Goal: Information Seeking & Learning: Learn about a topic

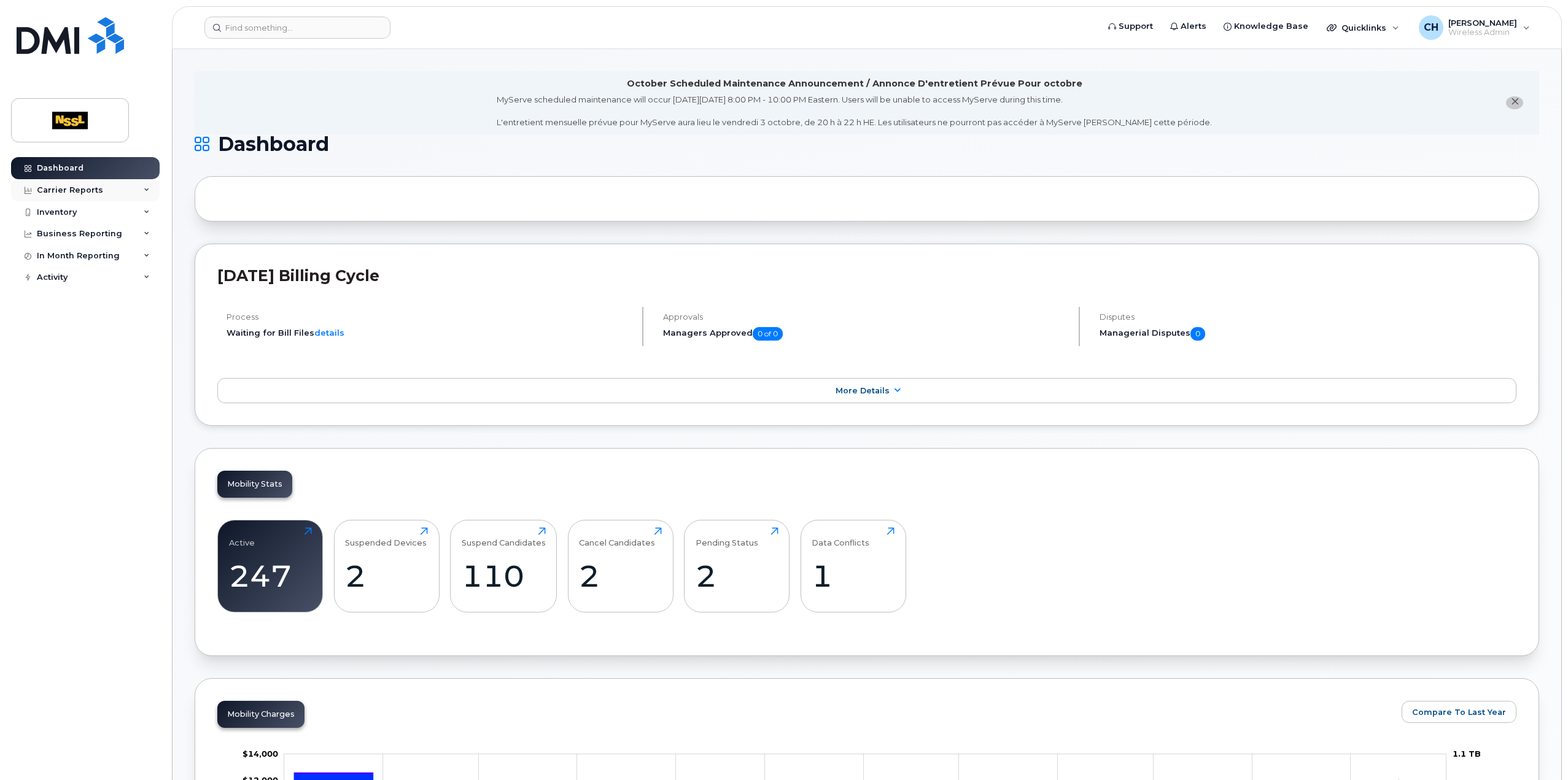
click at [97, 193] on div "Carrier Reports" at bounding box center [69, 190] width 66 height 10
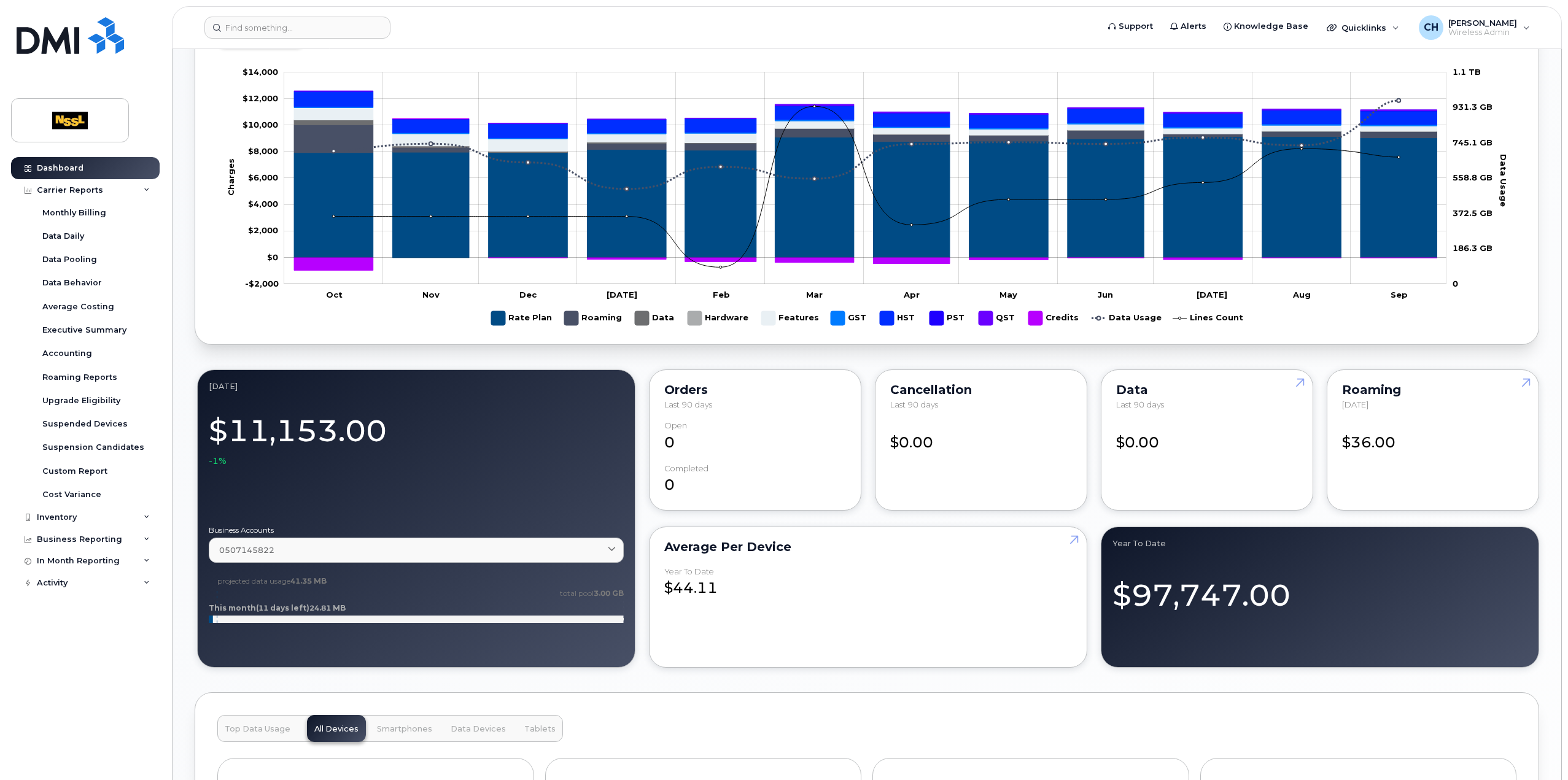
scroll to position [657, 0]
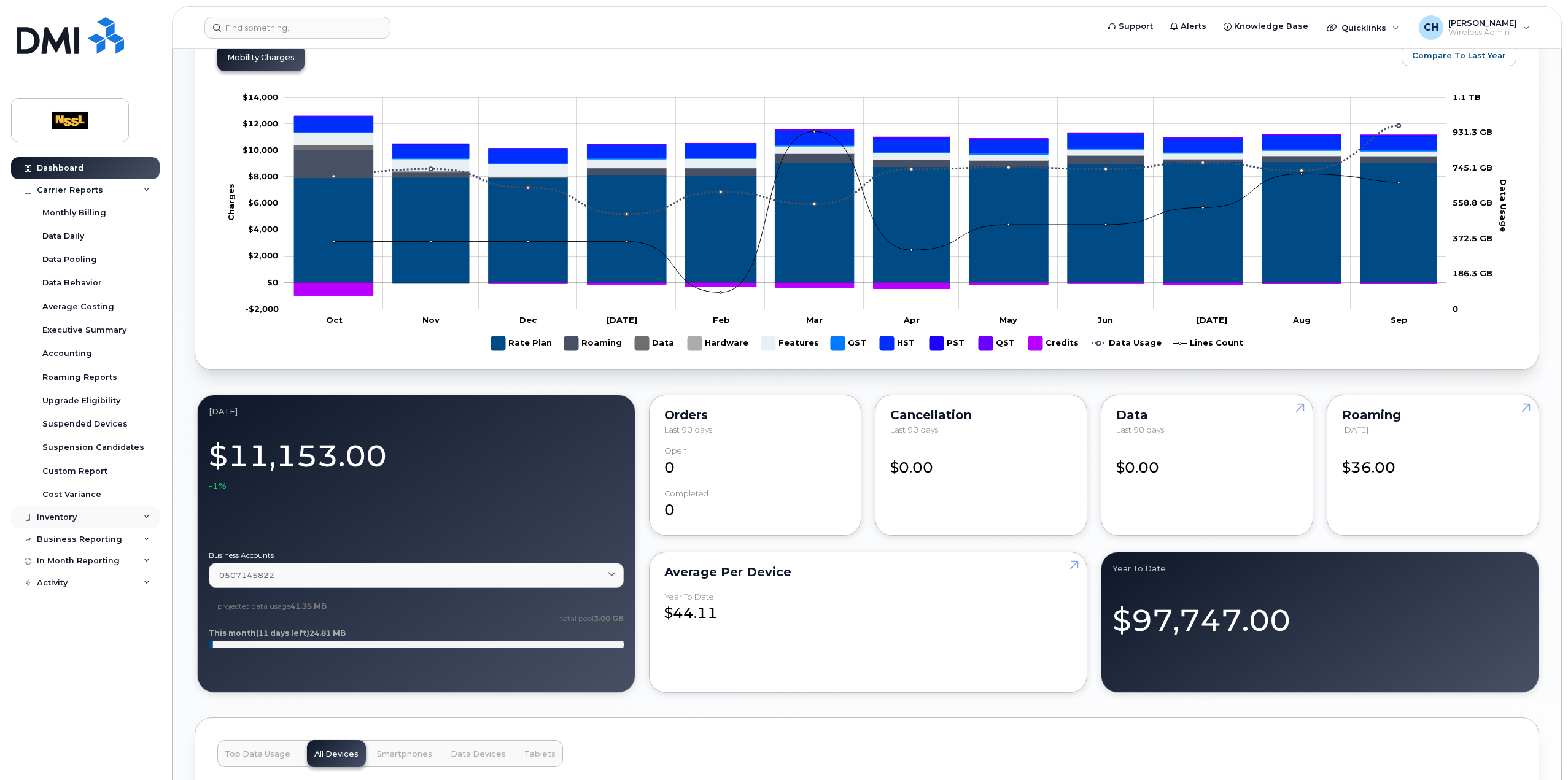
click at [75, 515] on div "Inventory" at bounding box center [57, 517] width 40 height 10
click at [96, 649] on div "Business Reporting" at bounding box center [85, 657] width 148 height 22
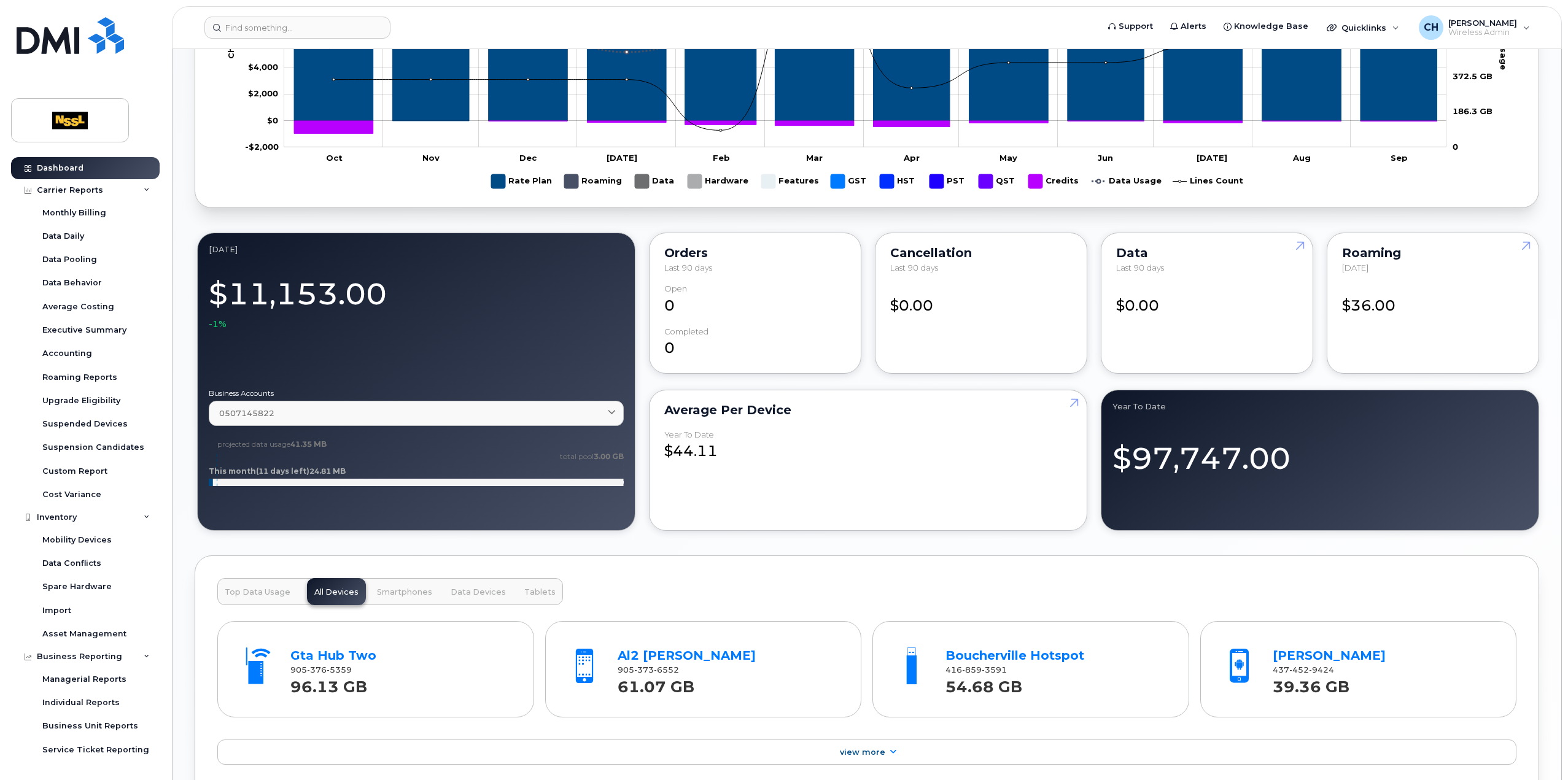
scroll to position [963, 0]
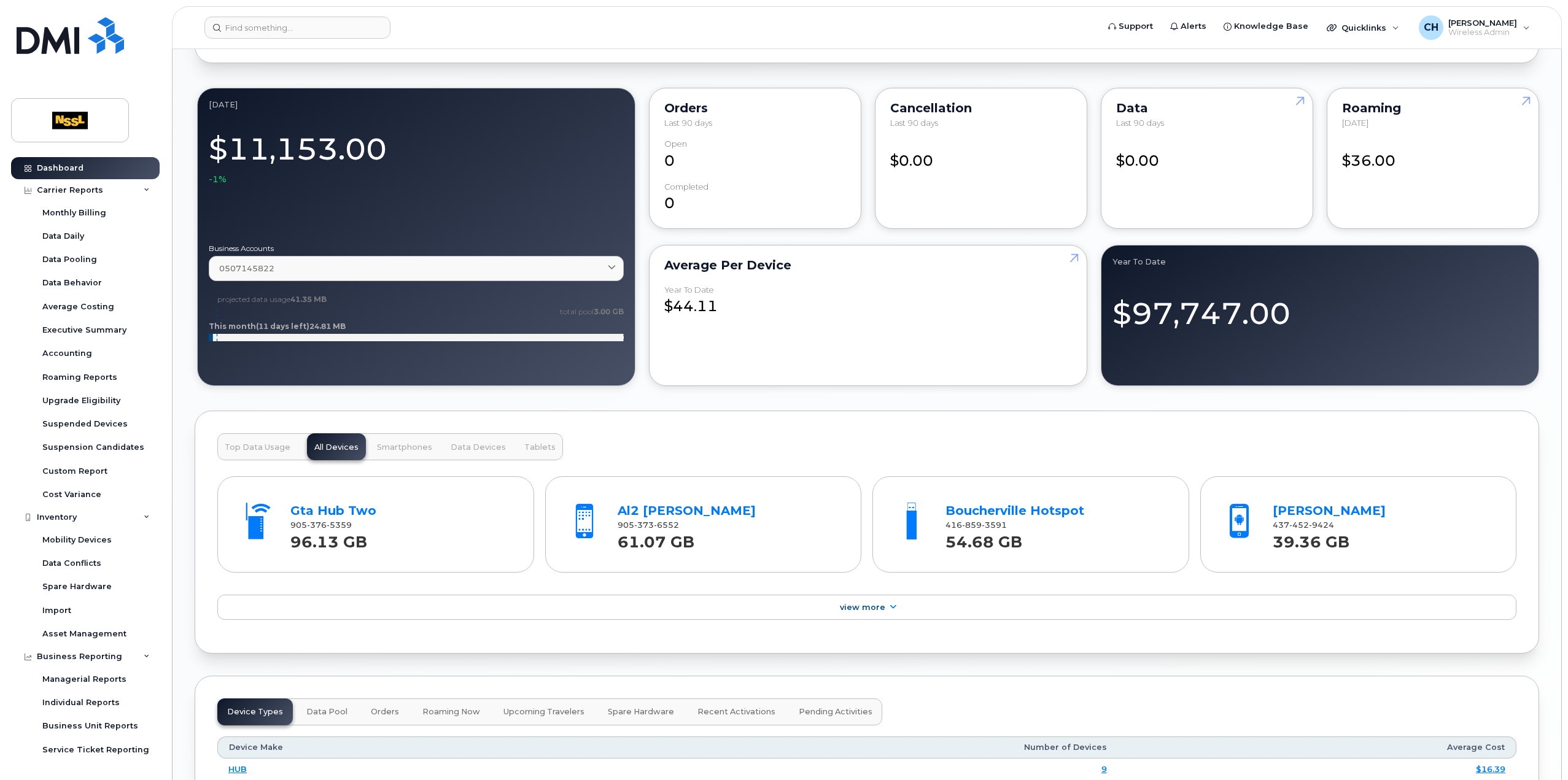
click at [281, 446] on span "Top Data Usage" at bounding box center [257, 448] width 65 height 10
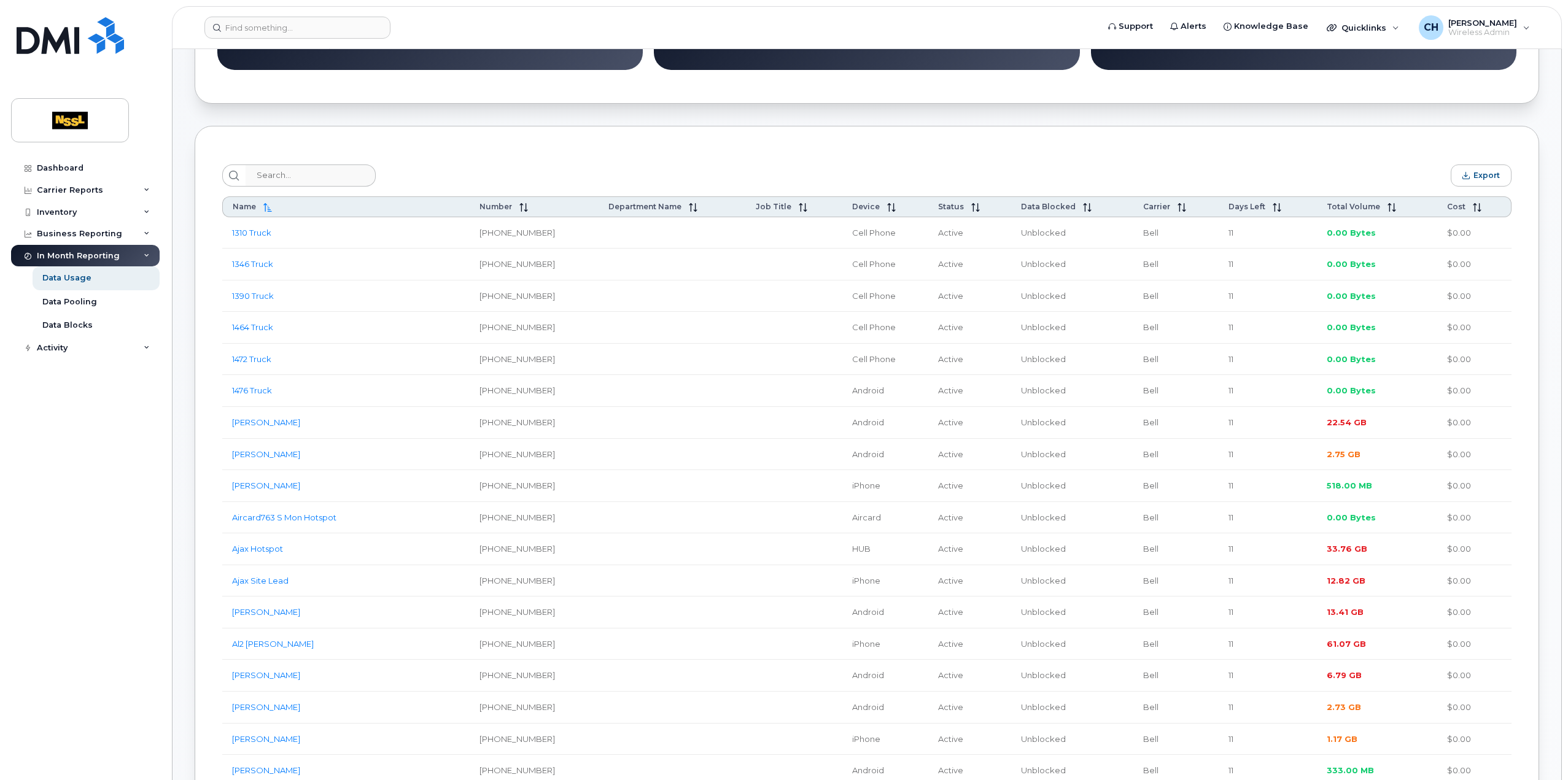
scroll to position [368, 0]
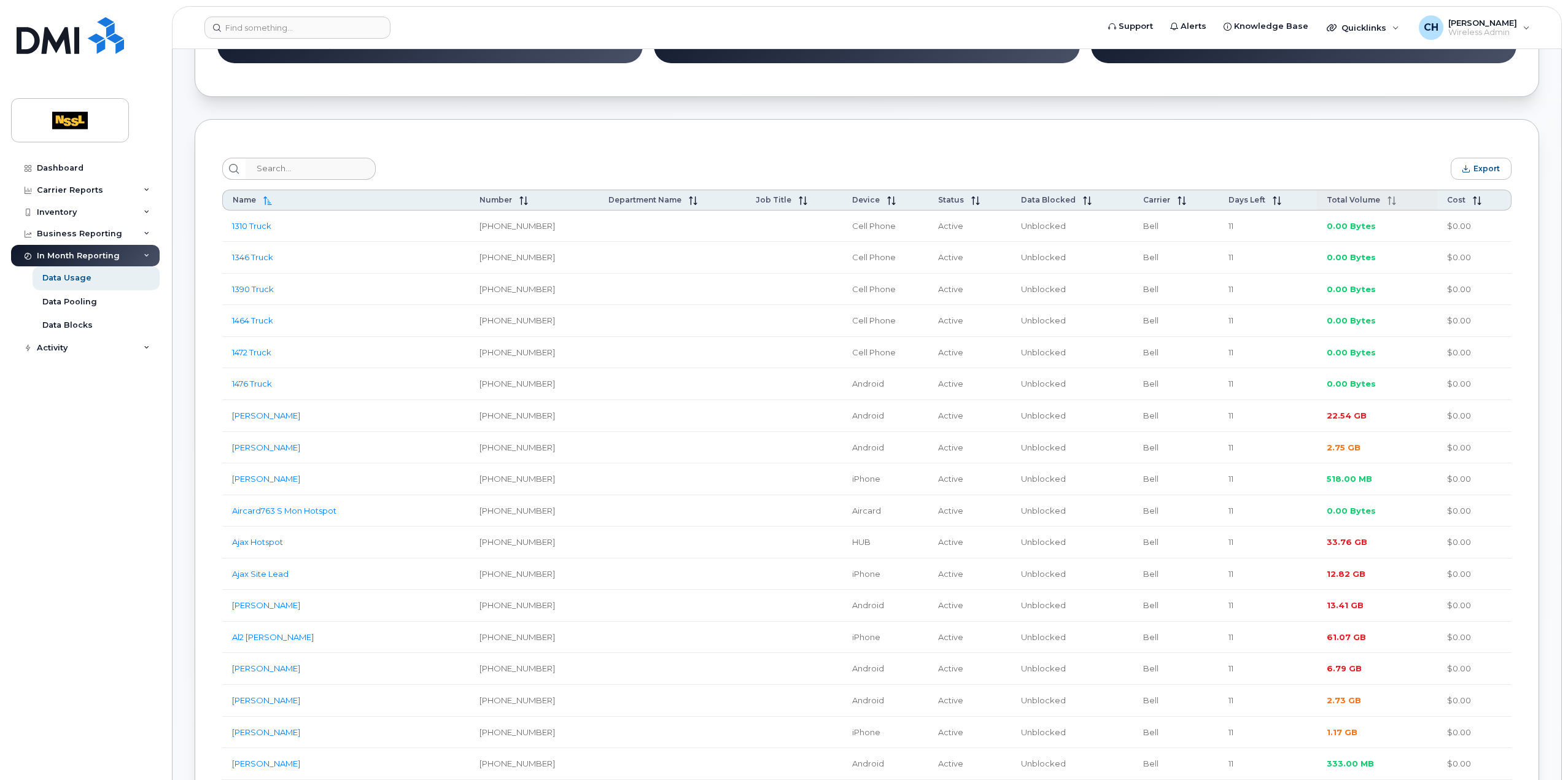
click at [1387, 201] on icon at bounding box center [1391, 201] width 8 height 8
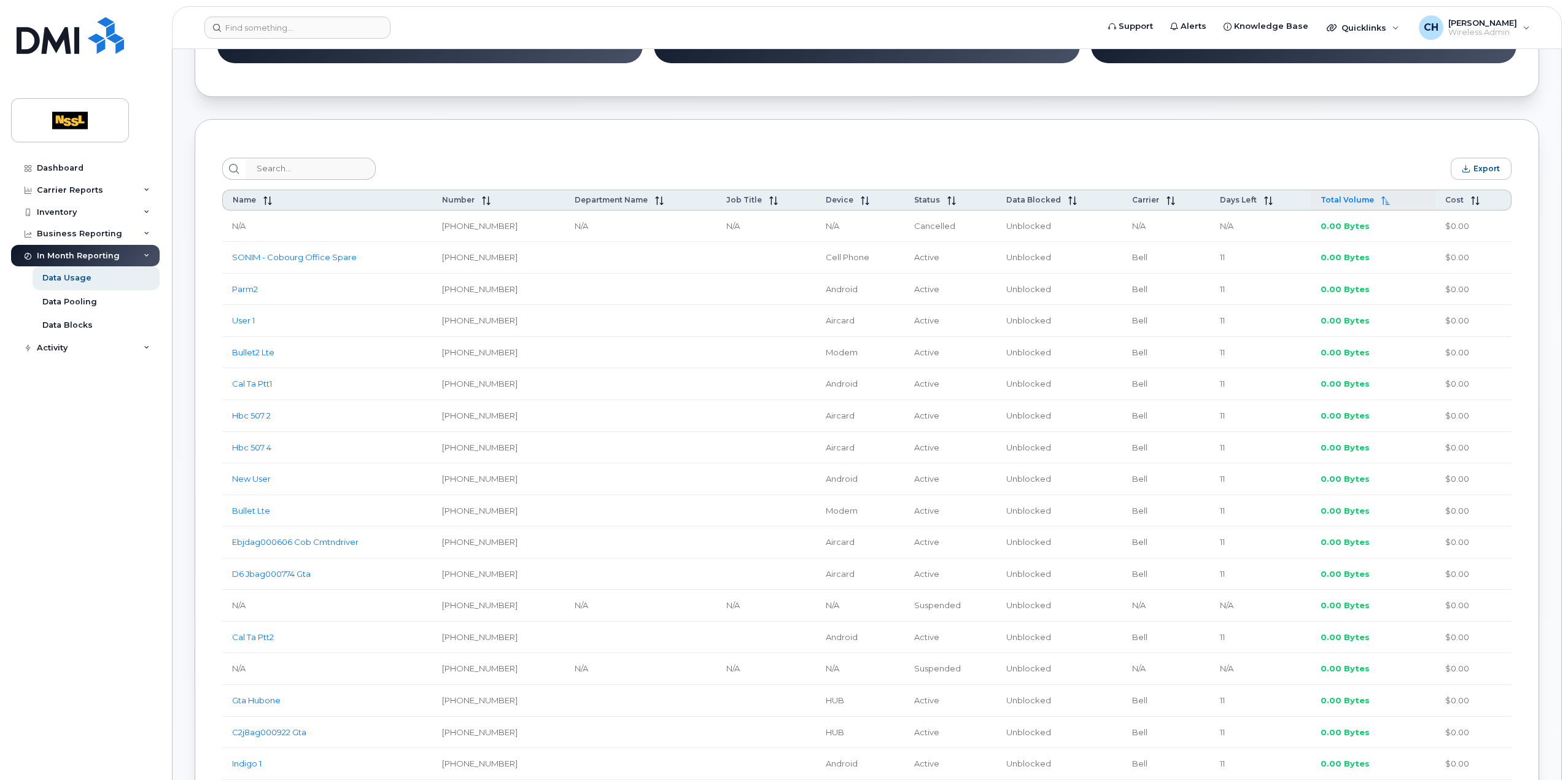
click at [1386, 203] on div "Total Volume" at bounding box center [1373, 200] width 105 height 10
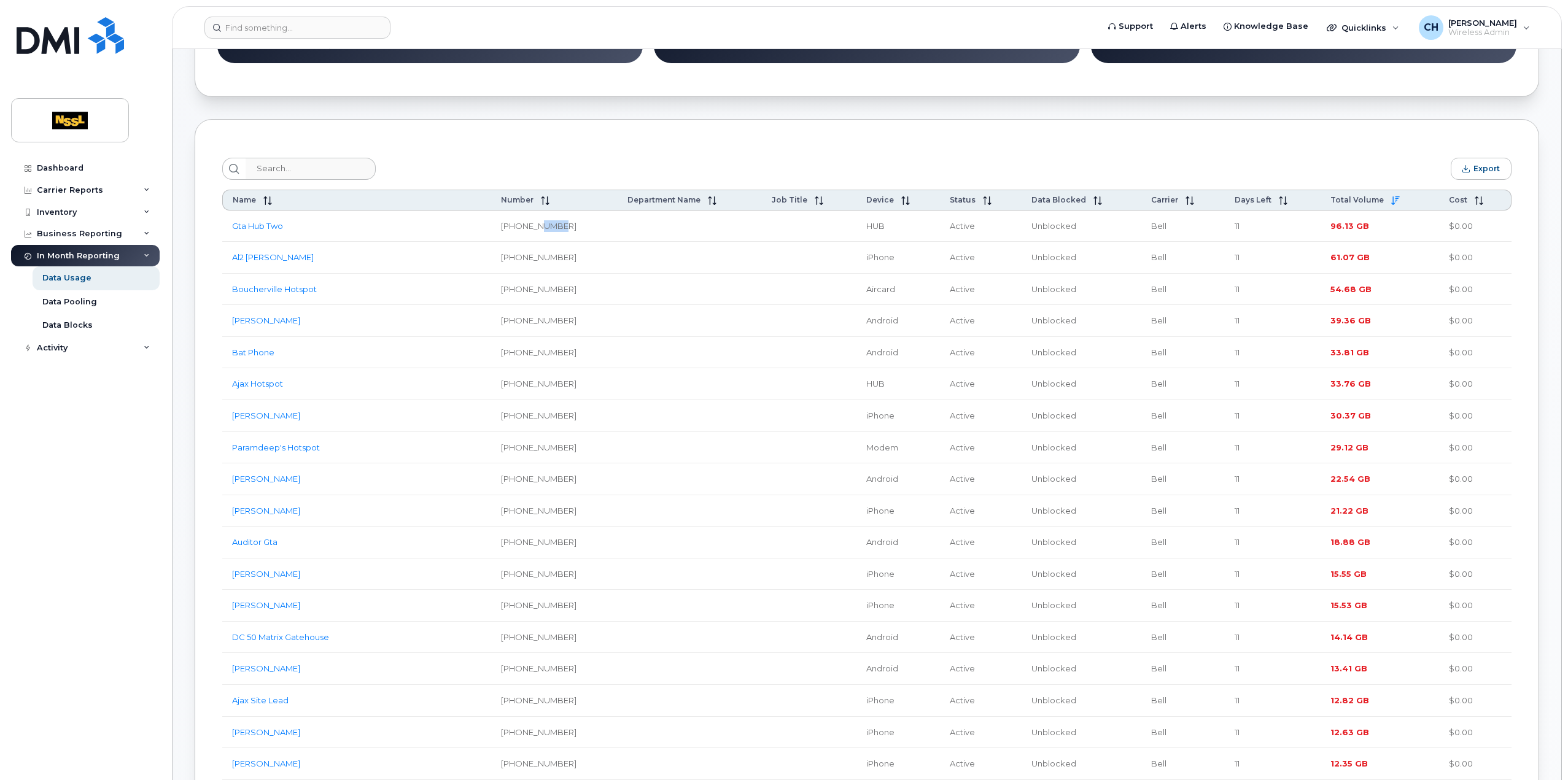
drag, startPoint x: 563, startPoint y: 229, endPoint x: 545, endPoint y: 229, distance: 18.0
click at [545, 229] on td "905-376-5359" at bounding box center [554, 227] width 126 height 32
copy td "5359"
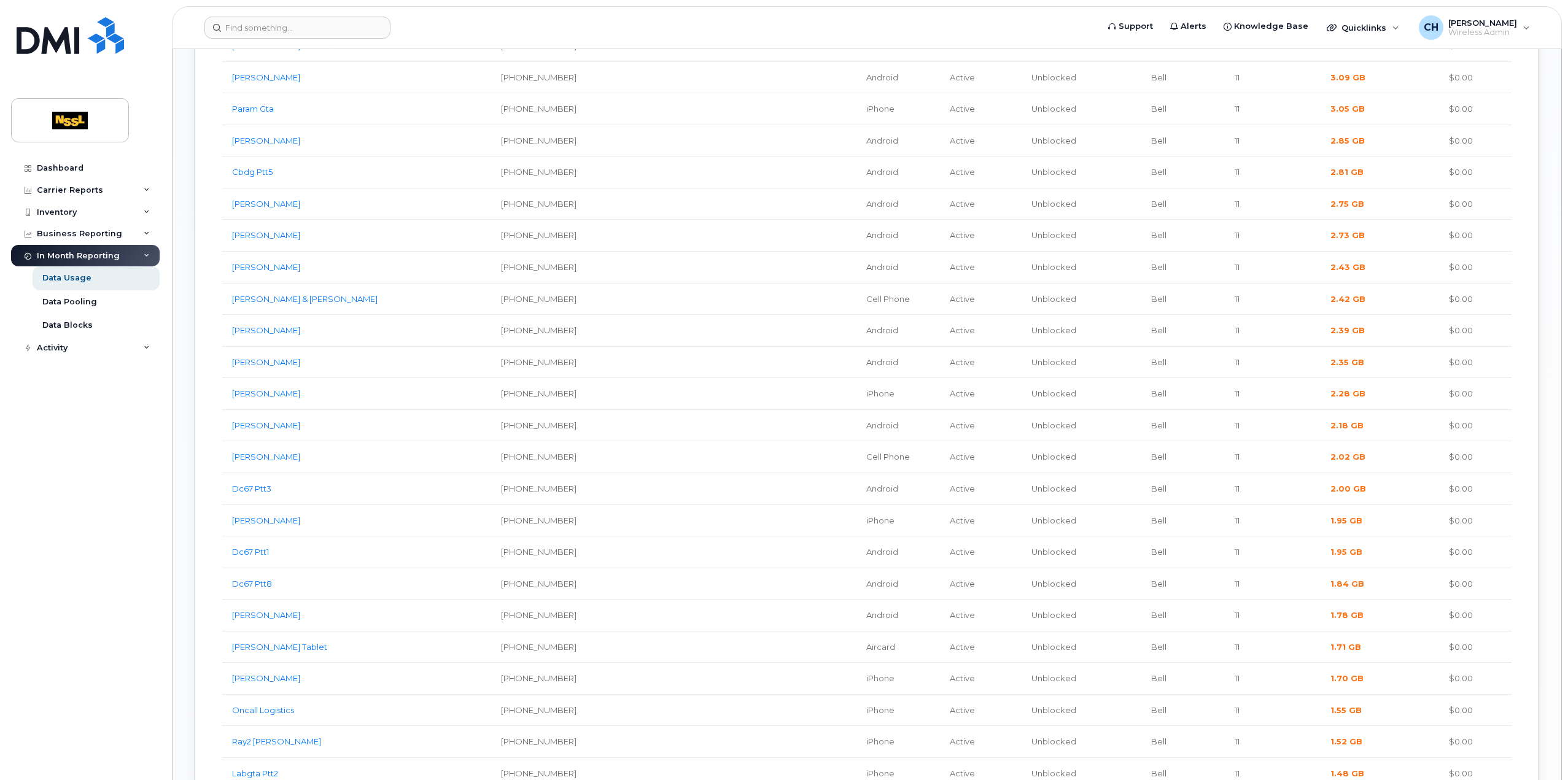
scroll to position [1780, 0]
click at [896, 43] on header "Support Alerts Knowledge Base Quicklinks Suspend / Cancel Device Change SIM Car…" at bounding box center [866, 27] width 1390 height 43
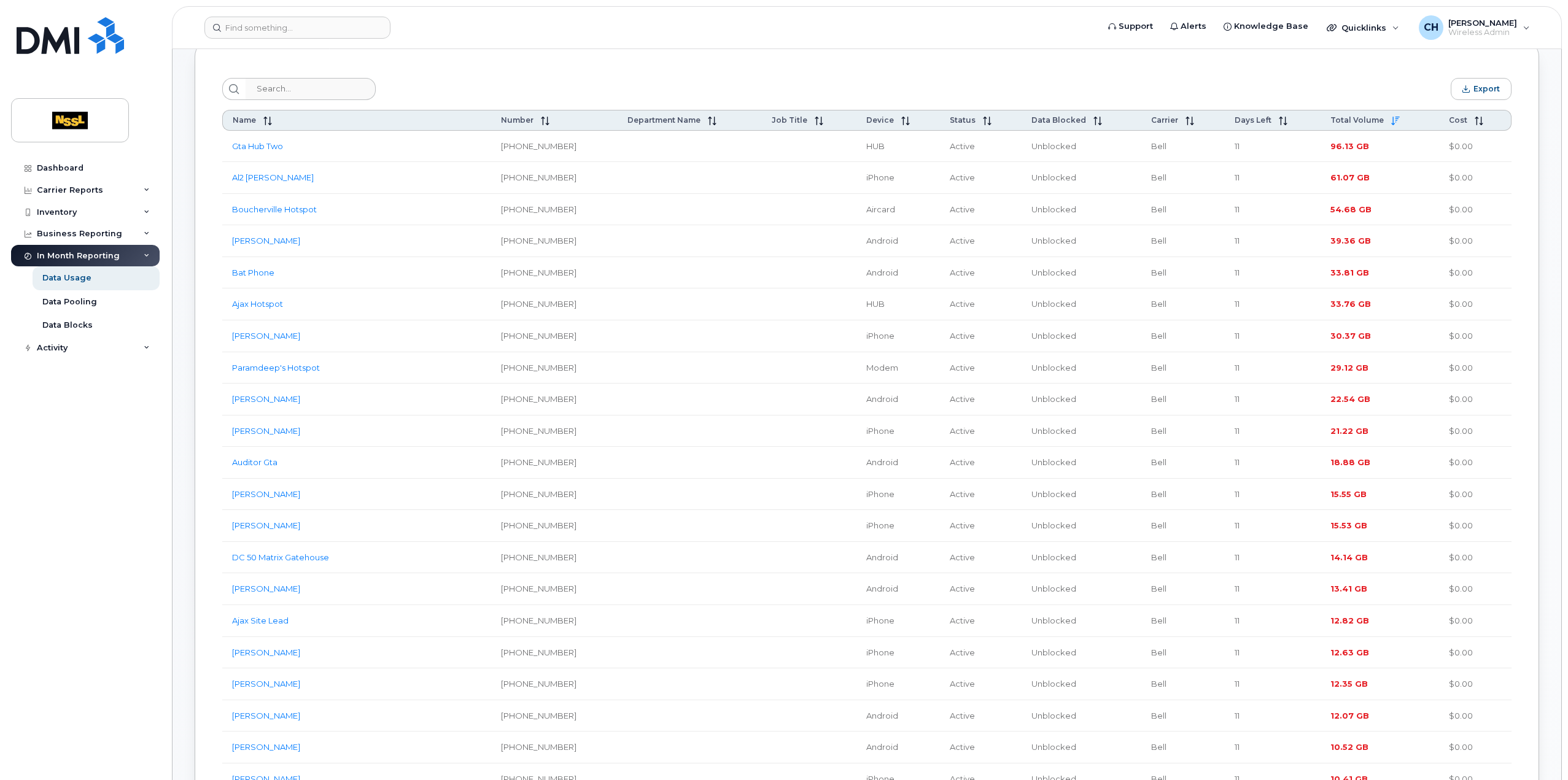
scroll to position [429, 0]
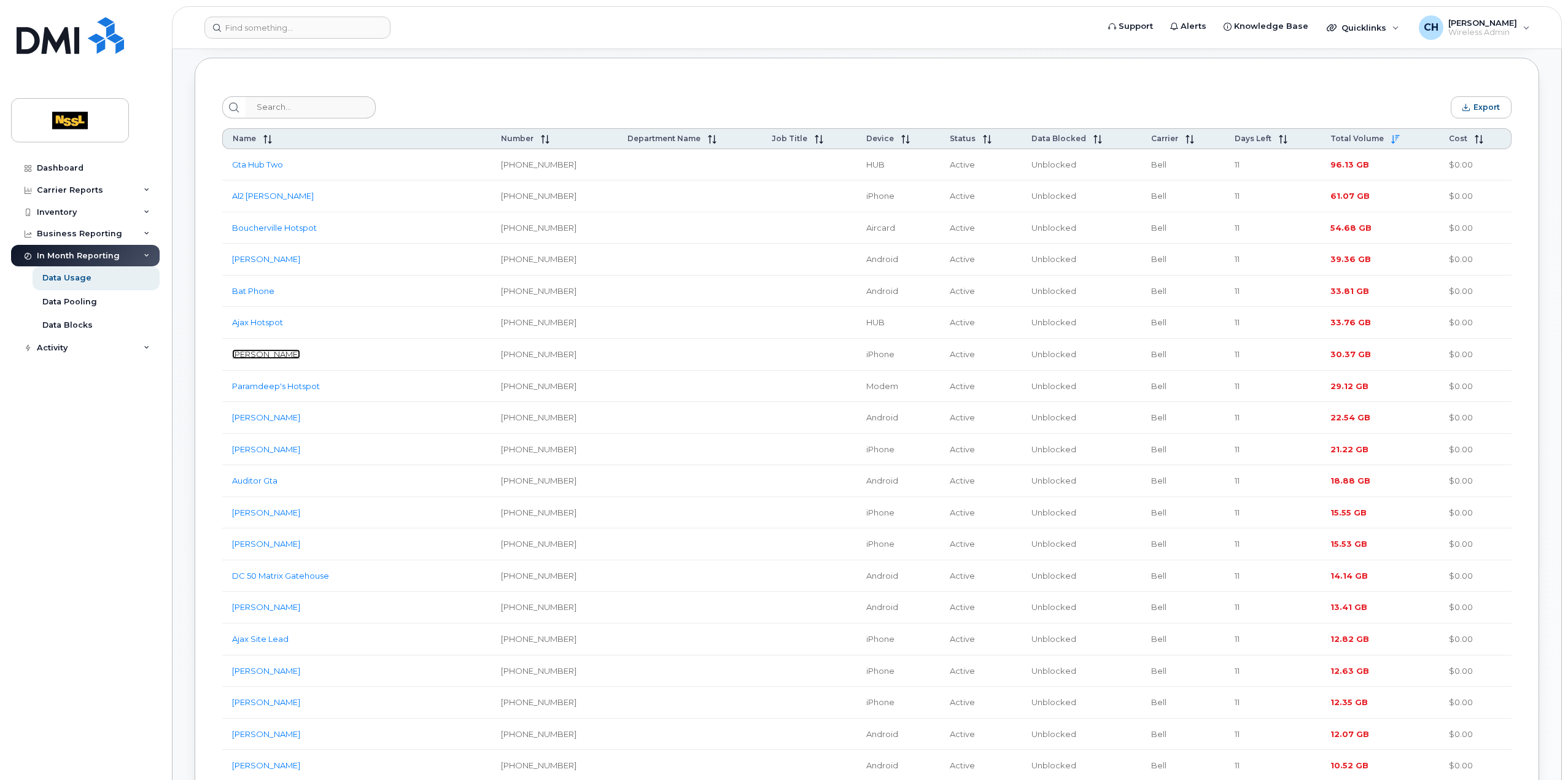
click at [295, 353] on link "[PERSON_NAME]" at bounding box center [265, 354] width 68 height 10
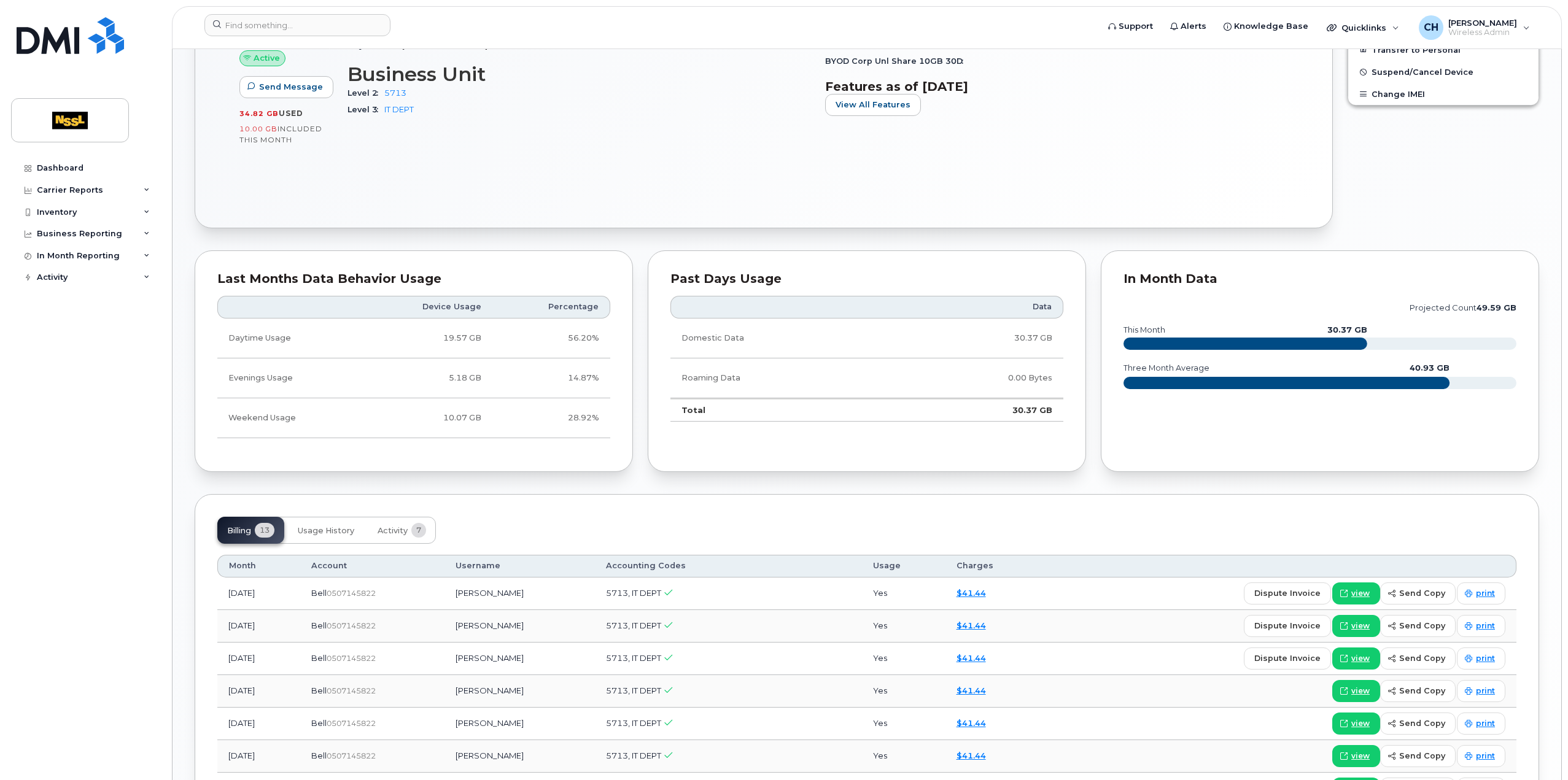
scroll to position [429, 0]
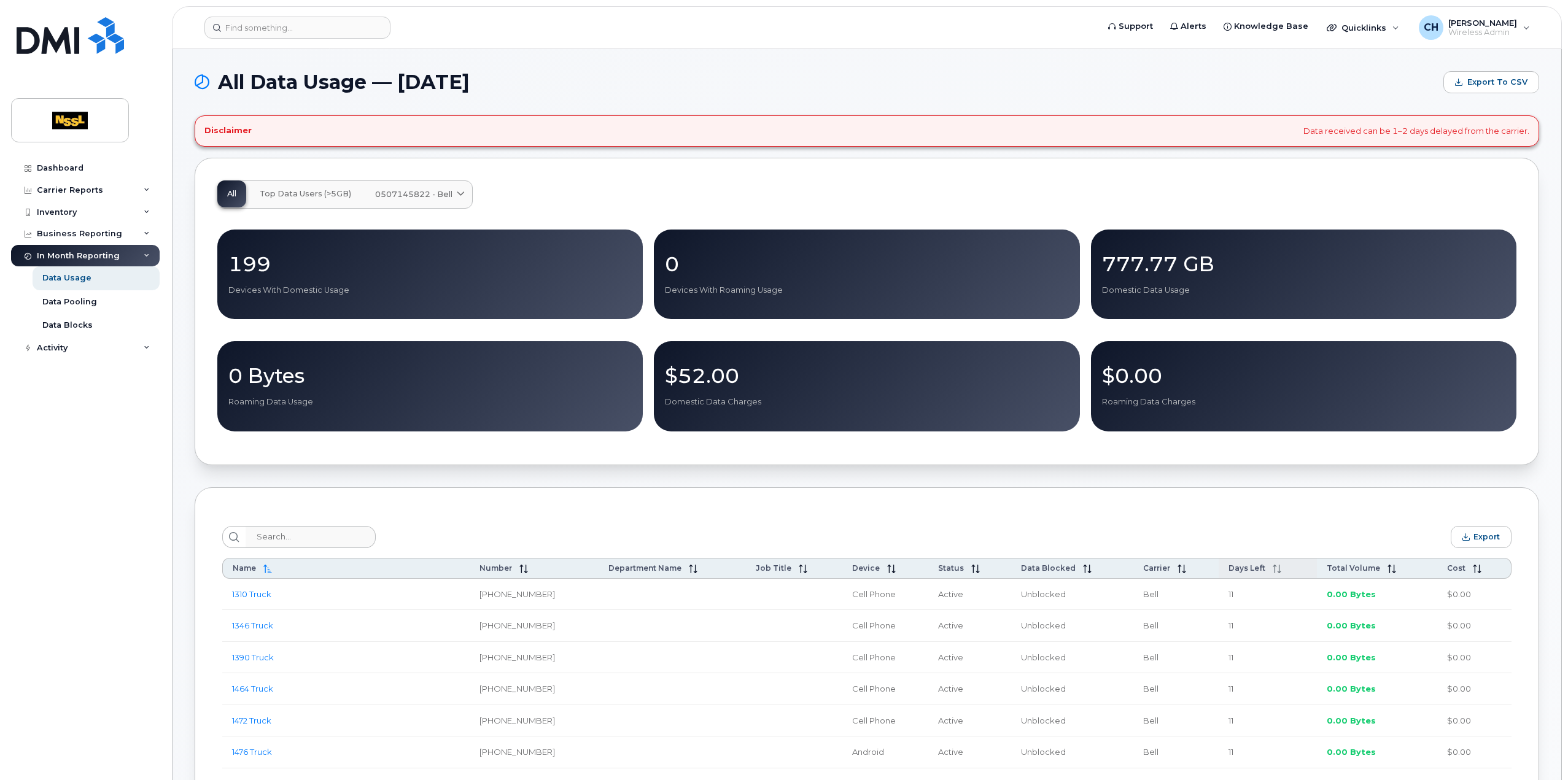
click at [1268, 572] on span at bounding box center [1273, 568] width 16 height 10
click at [64, 169] on div "Dashboard" at bounding box center [60, 168] width 47 height 10
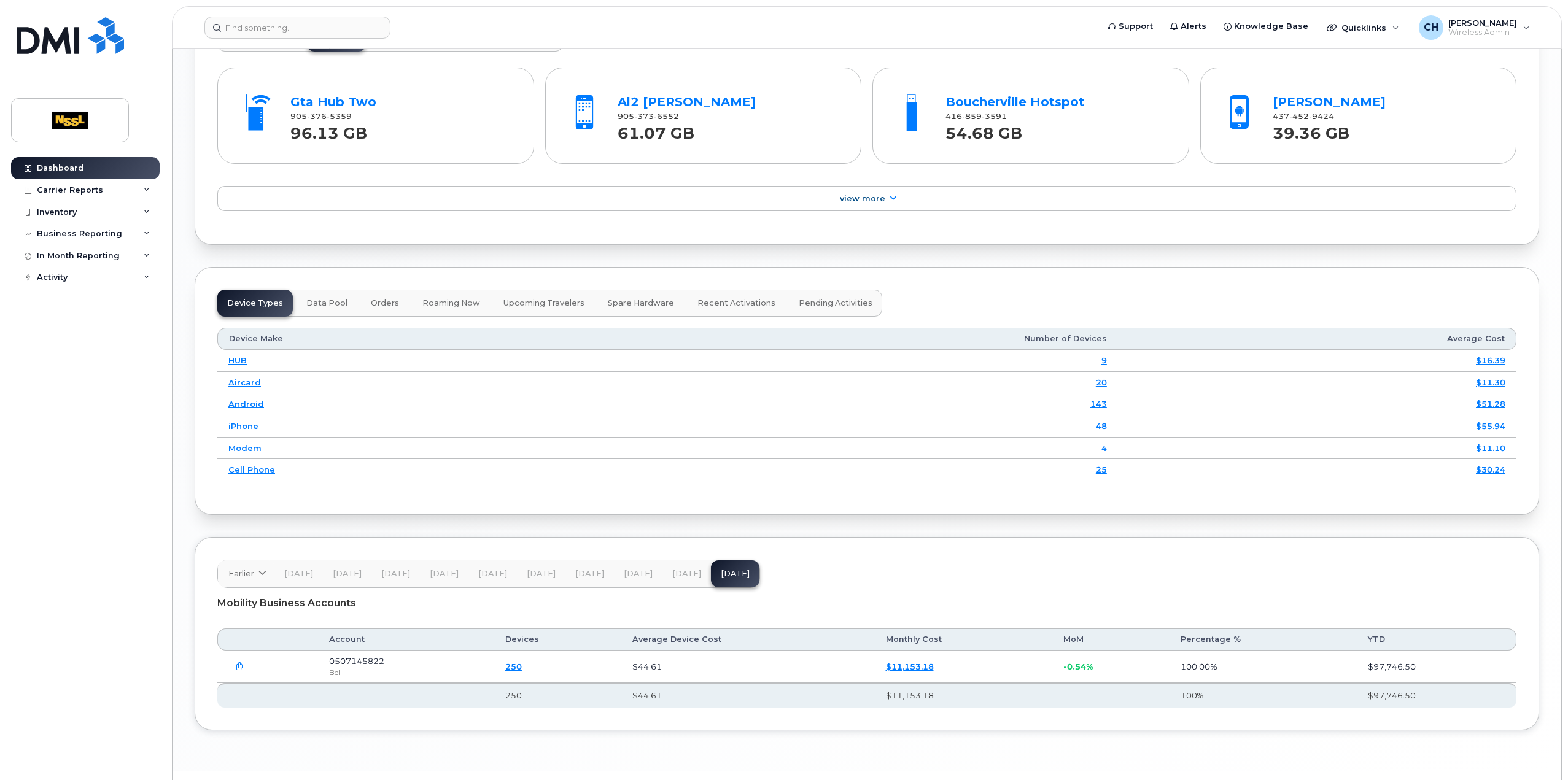
scroll to position [1393, 0]
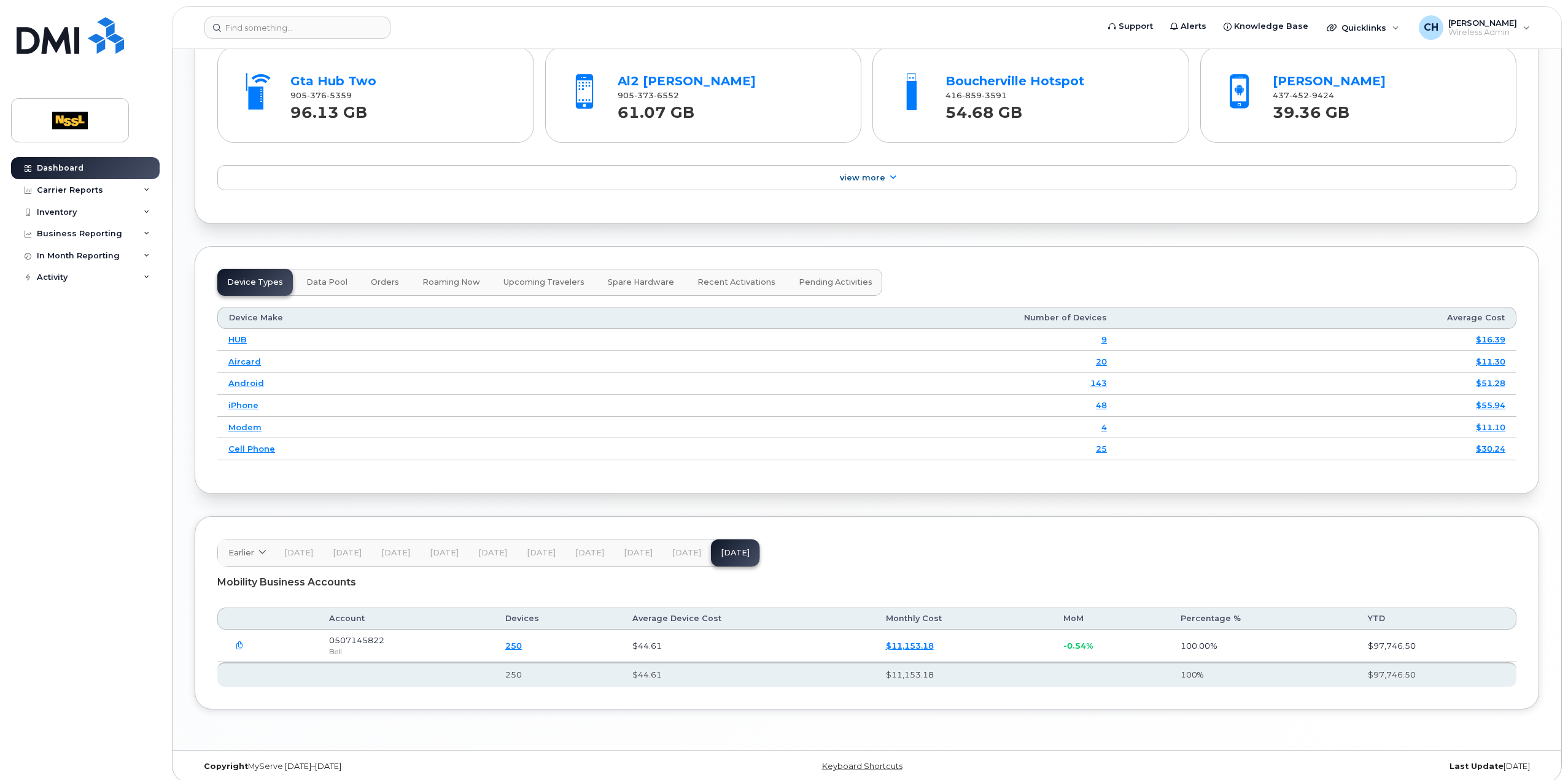
click at [321, 277] on span "Data Pool" at bounding box center [326, 282] width 41 height 10
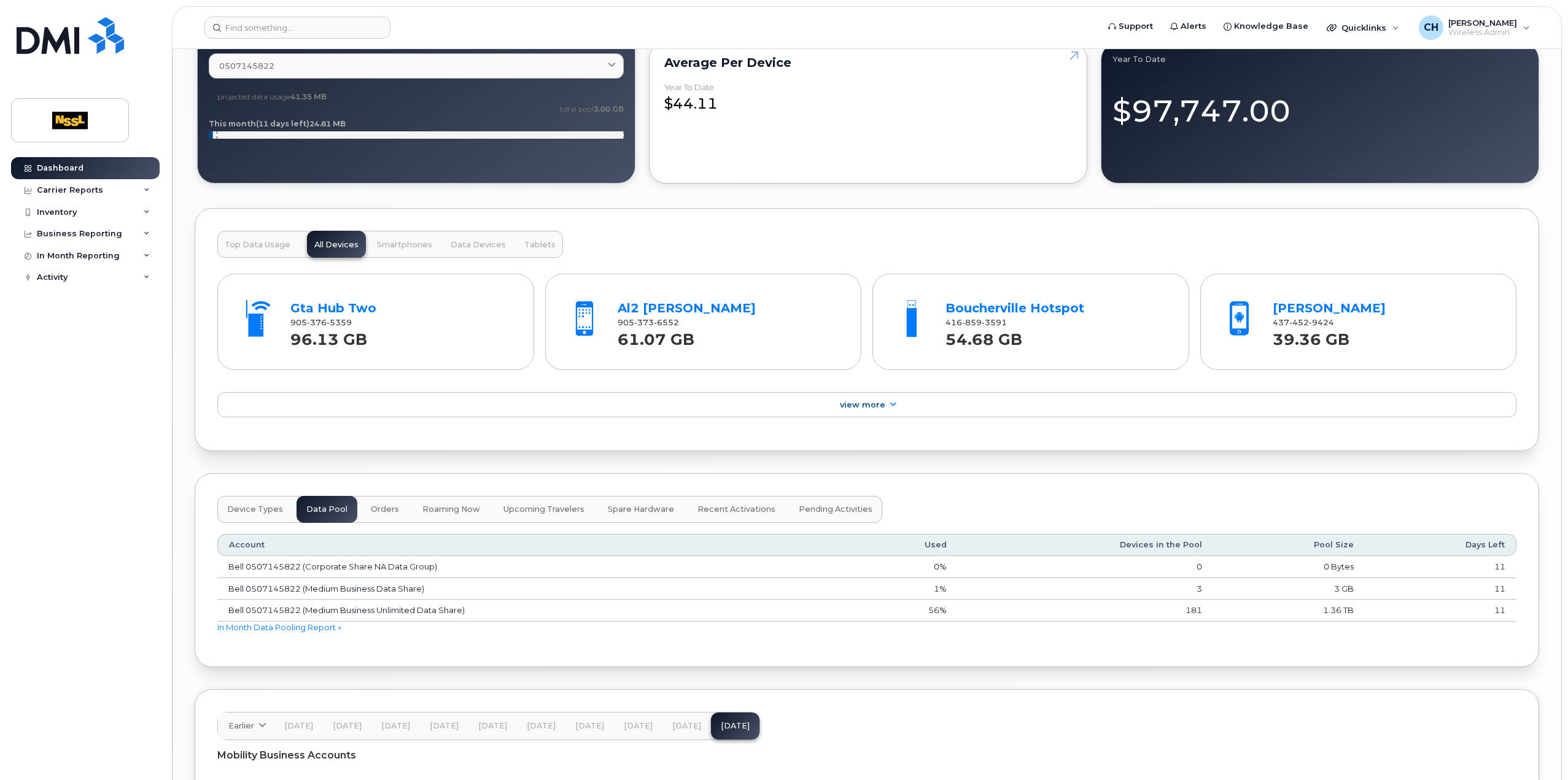
scroll to position [1340, 0]
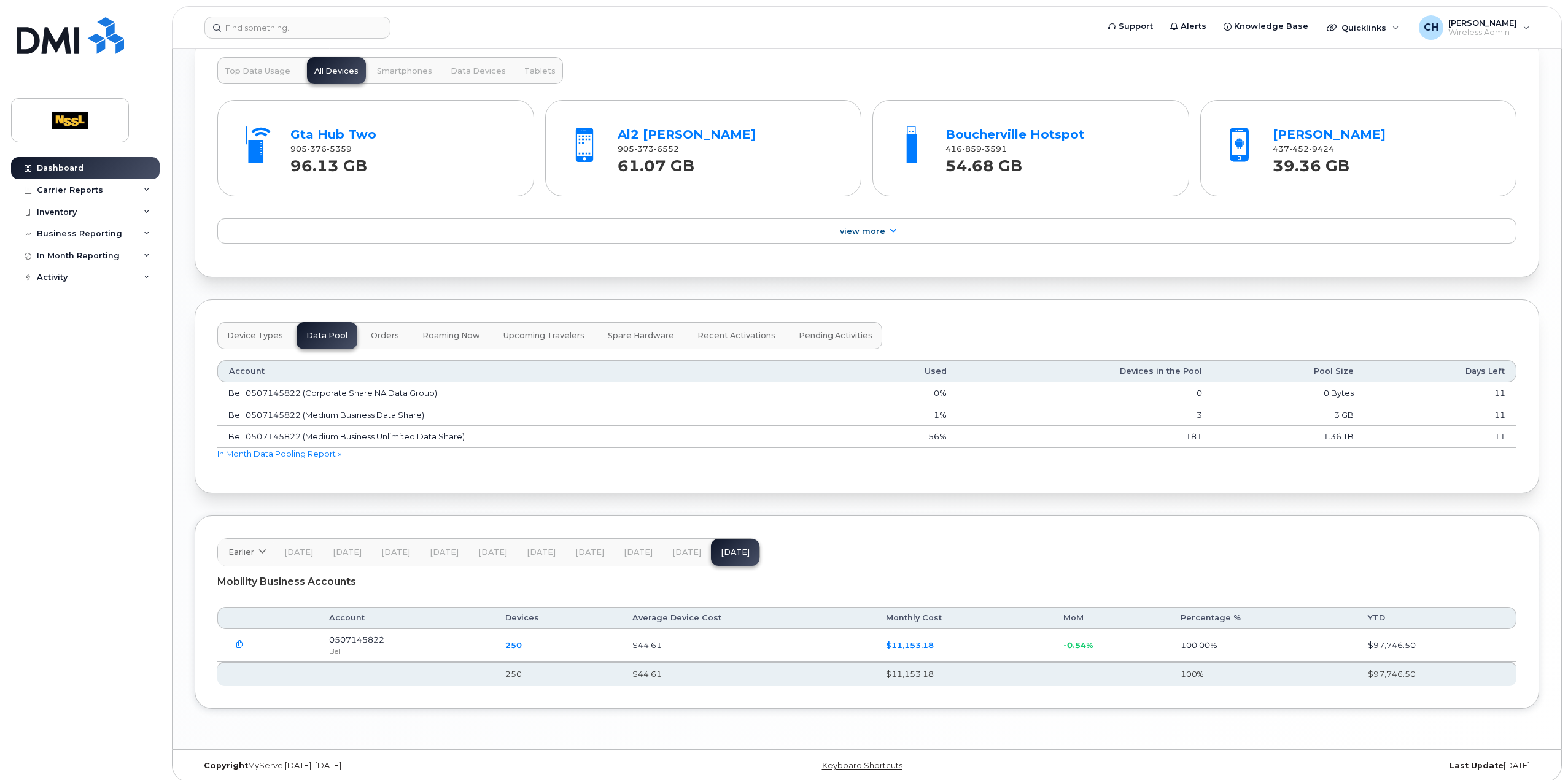
click at [286, 328] on button "Device Types" at bounding box center [255, 336] width 75 height 27
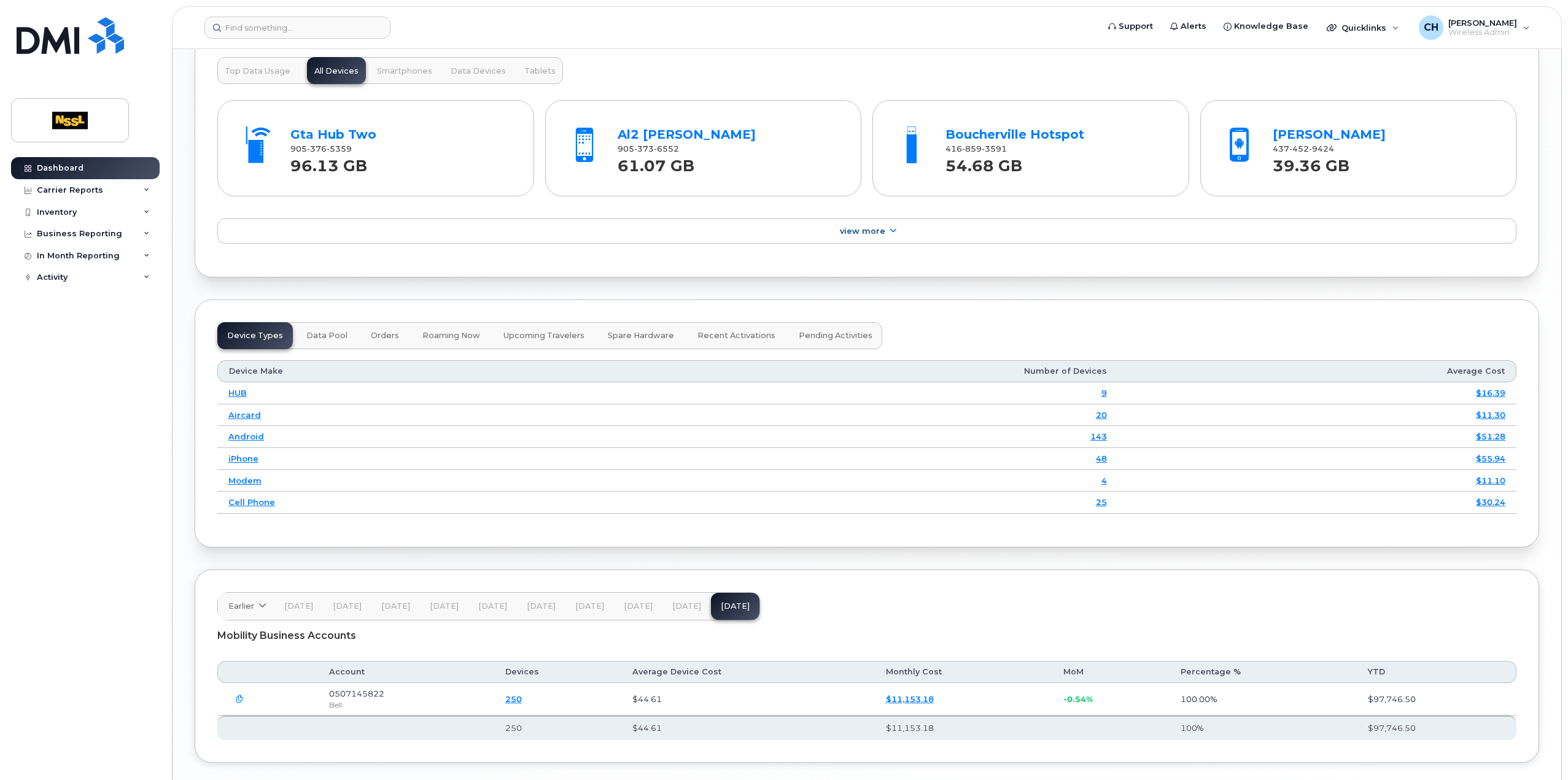
click at [321, 331] on span "Data Pool" at bounding box center [326, 336] width 41 height 10
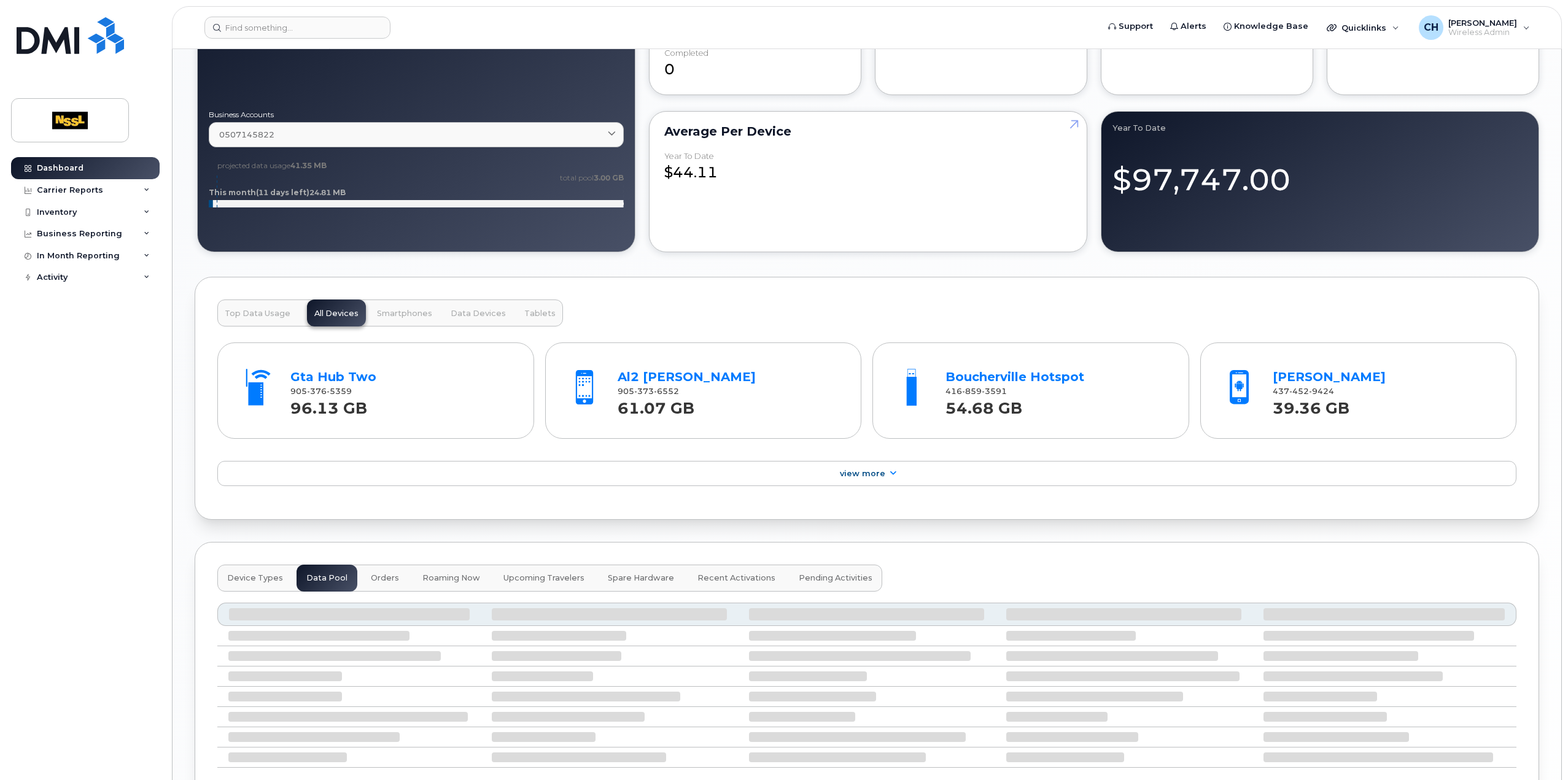
scroll to position [1095, 0]
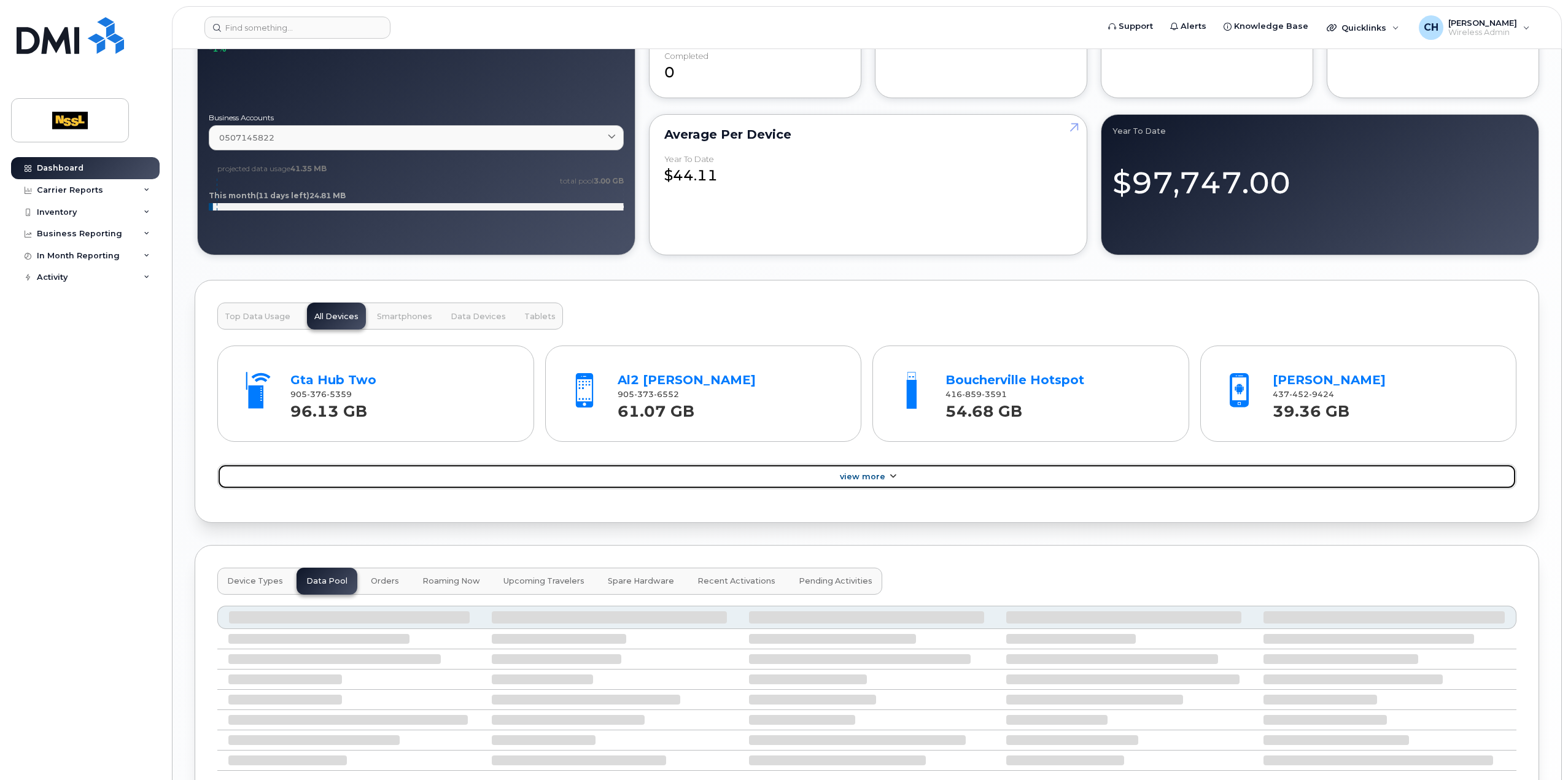
click at [871, 475] on span "View More" at bounding box center [862, 476] width 45 height 9
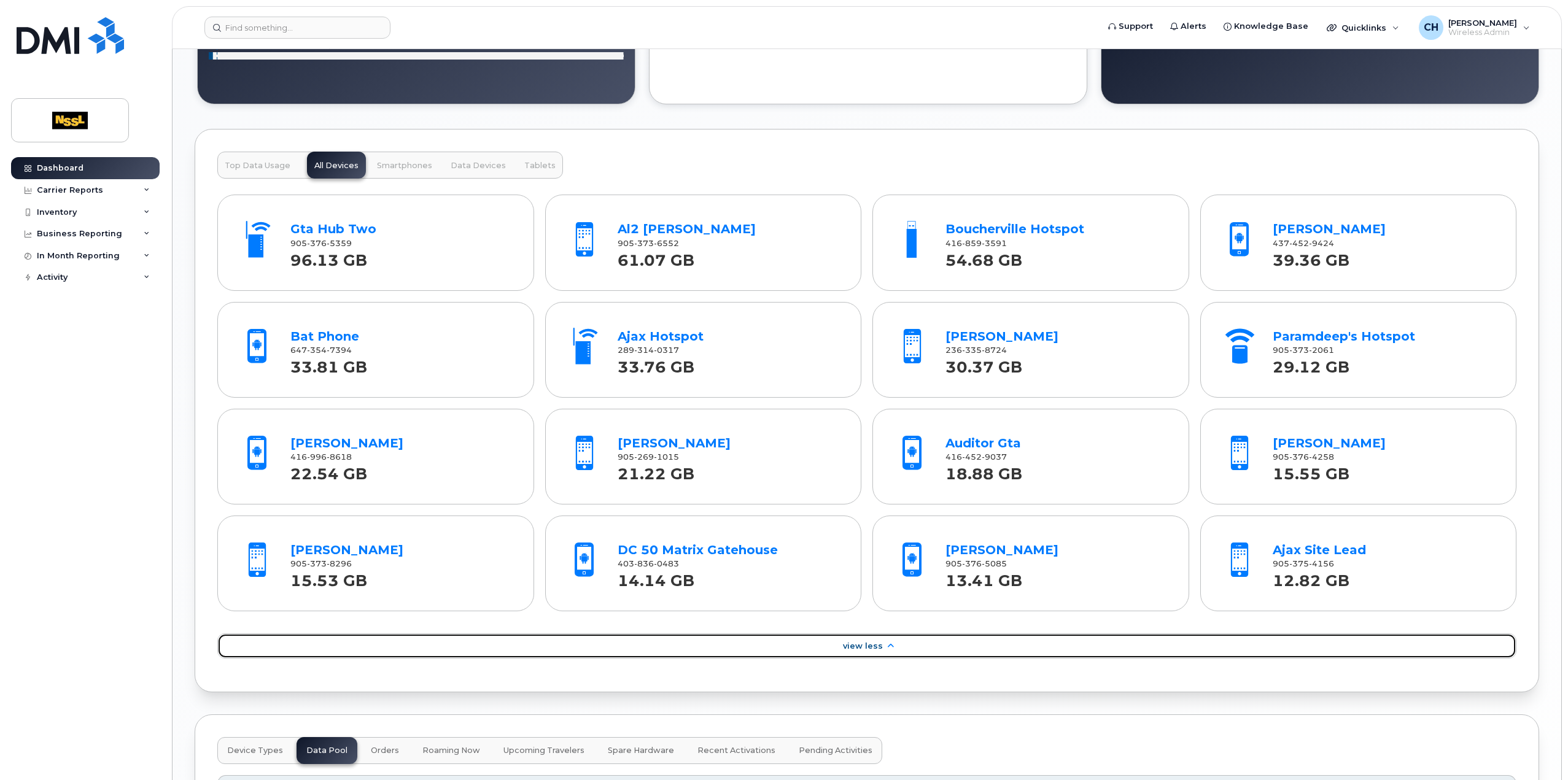
scroll to position [1217, 0]
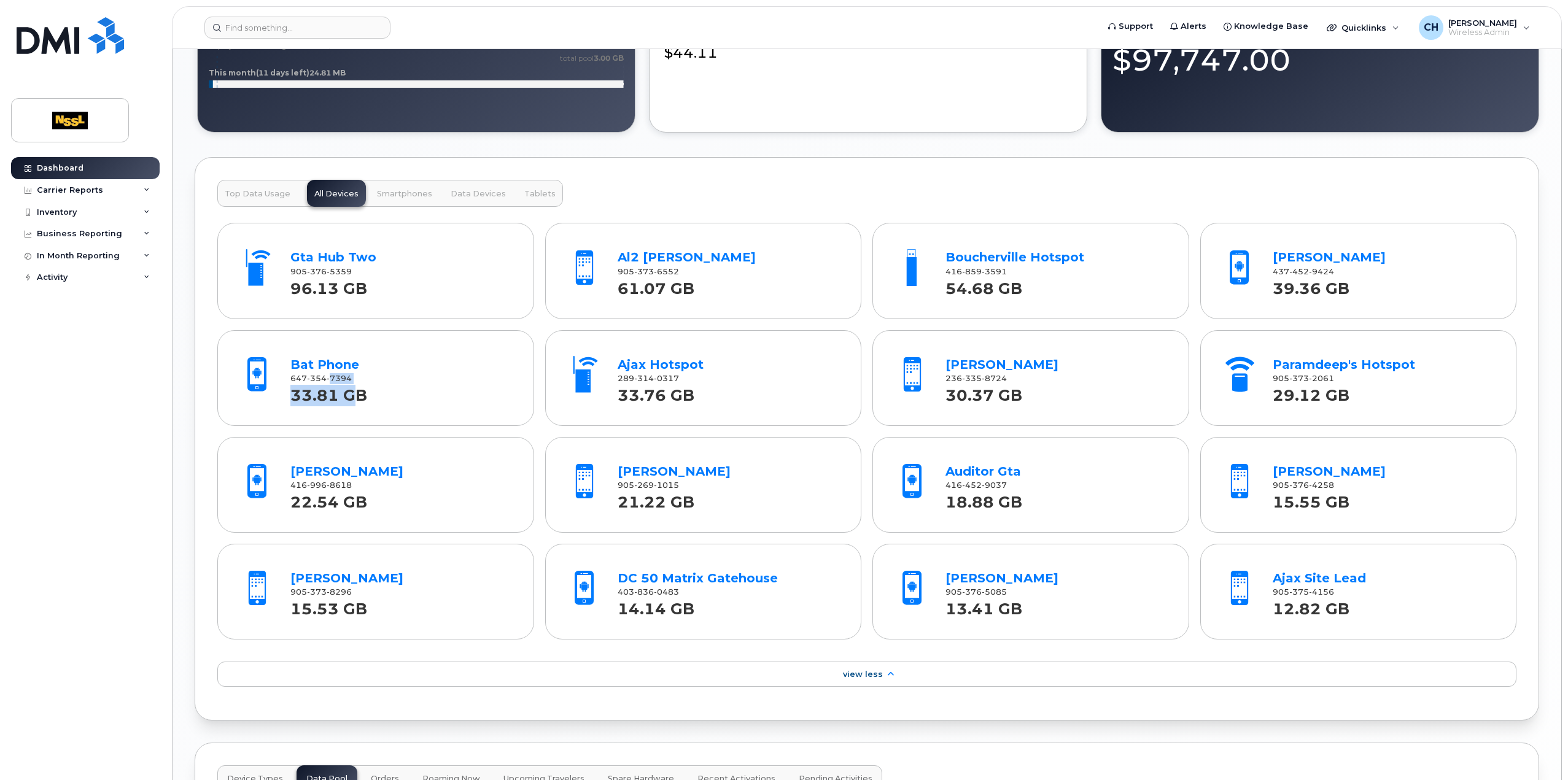
drag, startPoint x: 351, startPoint y: 375, endPoint x: 331, endPoint y: 374, distance: 20.0
click at [331, 374] on div "Bat Phone 647 354 7394 33.81 GB" at bounding box center [401, 381] width 222 height 51
click at [332, 374] on span "7394" at bounding box center [339, 378] width 25 height 9
drag, startPoint x: 329, startPoint y: 374, endPoint x: 349, endPoint y: 374, distance: 20.0
click at [349, 374] on span "7394" at bounding box center [339, 378] width 25 height 9
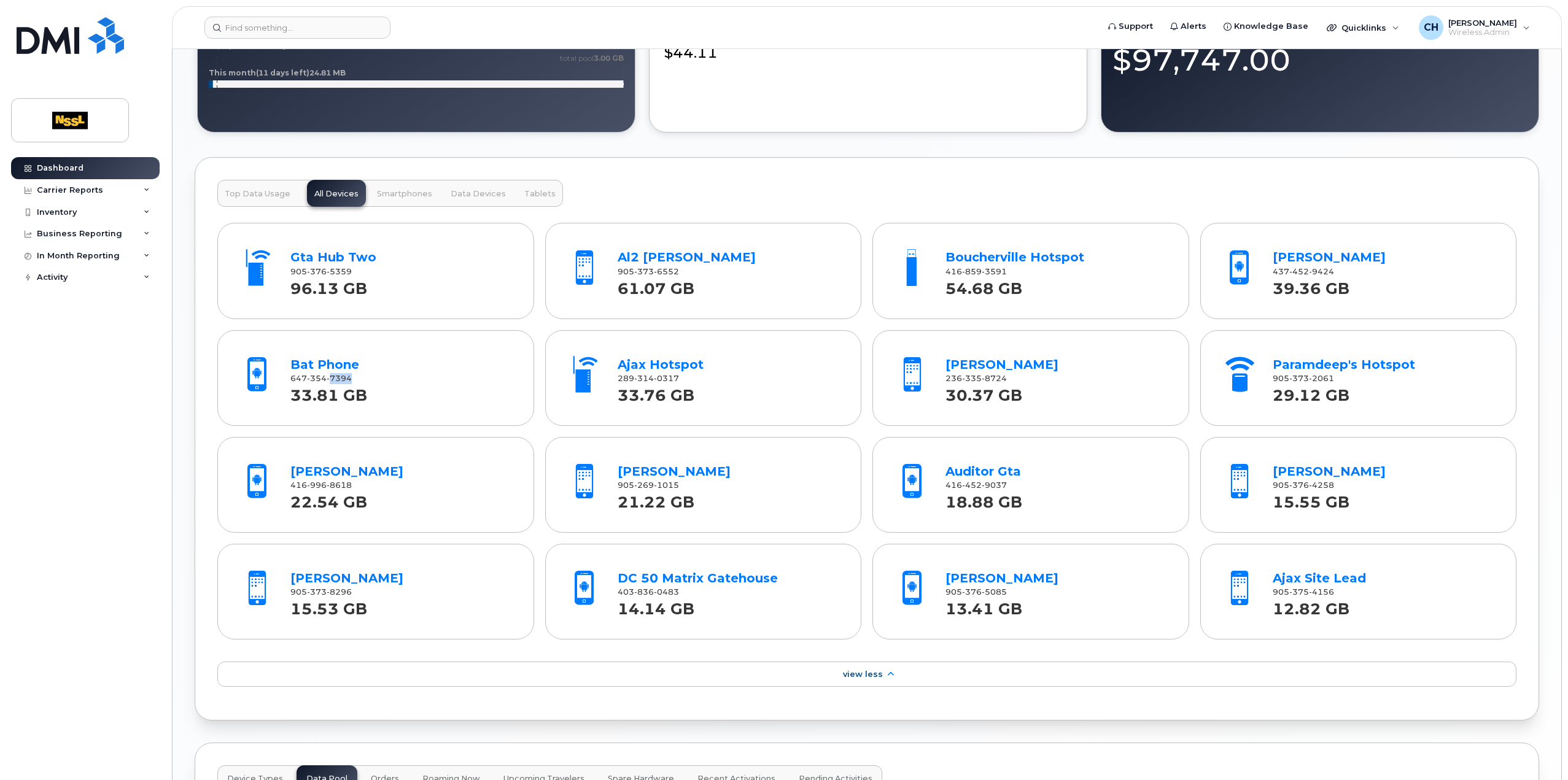
copy span "7394"
drag, startPoint x: 277, startPoint y: 190, endPoint x: 296, endPoint y: 203, distance: 23.0
click at [277, 190] on span "Top Data Usage" at bounding box center [257, 194] width 65 height 10
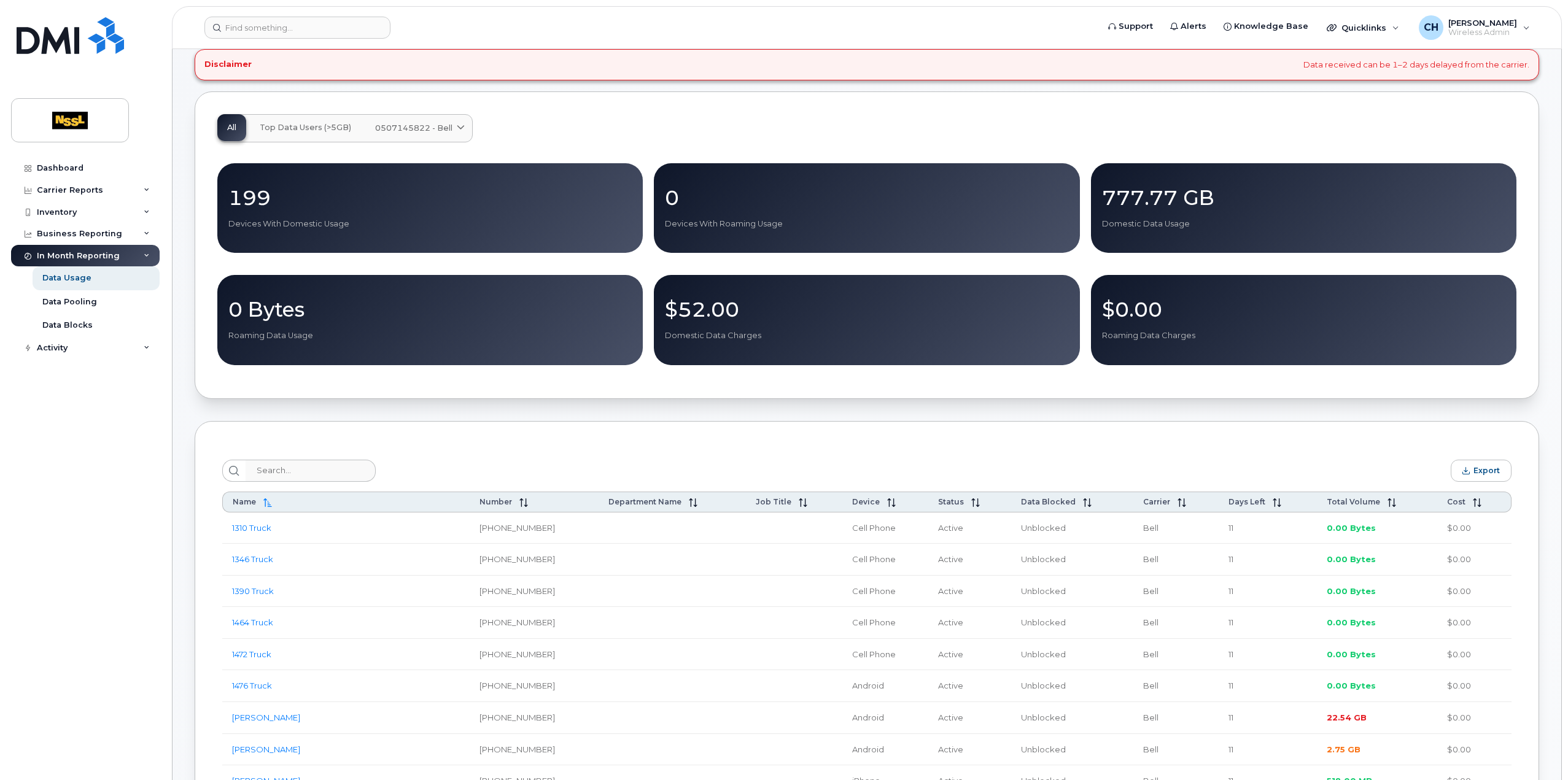
scroll to position [184, 0]
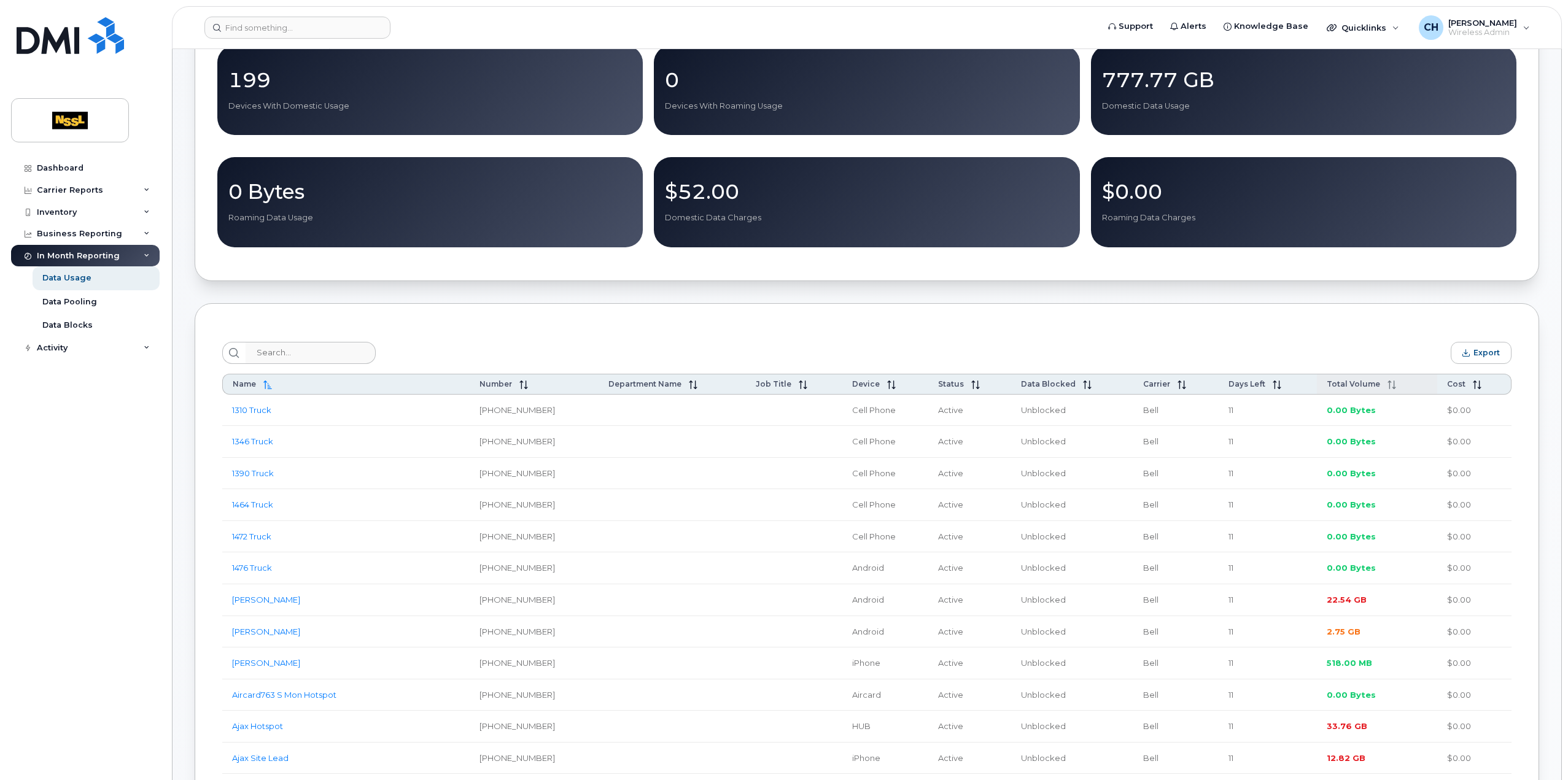
click at [1365, 387] on span "Total Volume" at bounding box center [1354, 383] width 54 height 9
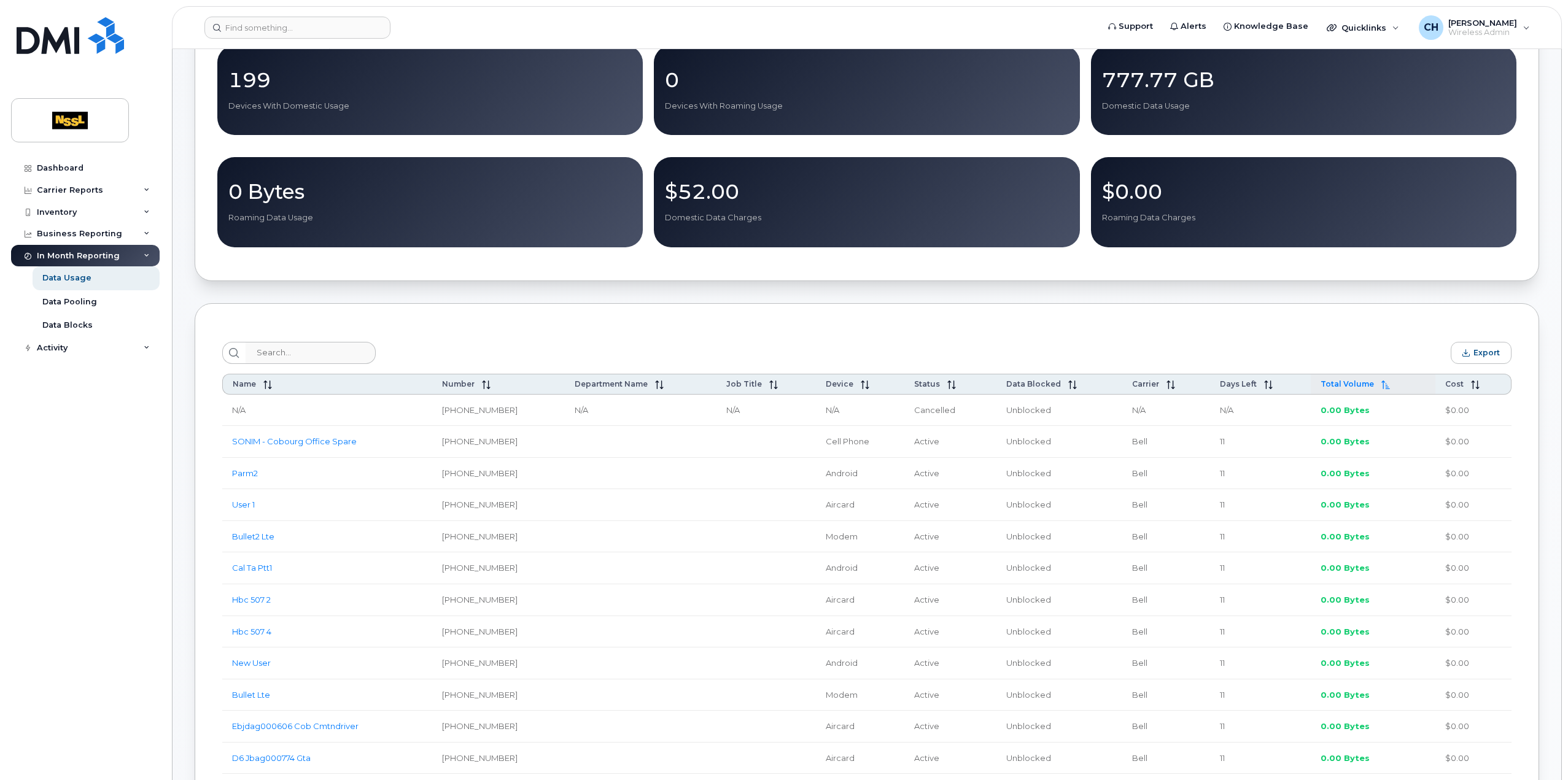
click at [1375, 387] on span at bounding box center [1381, 384] width 16 height 10
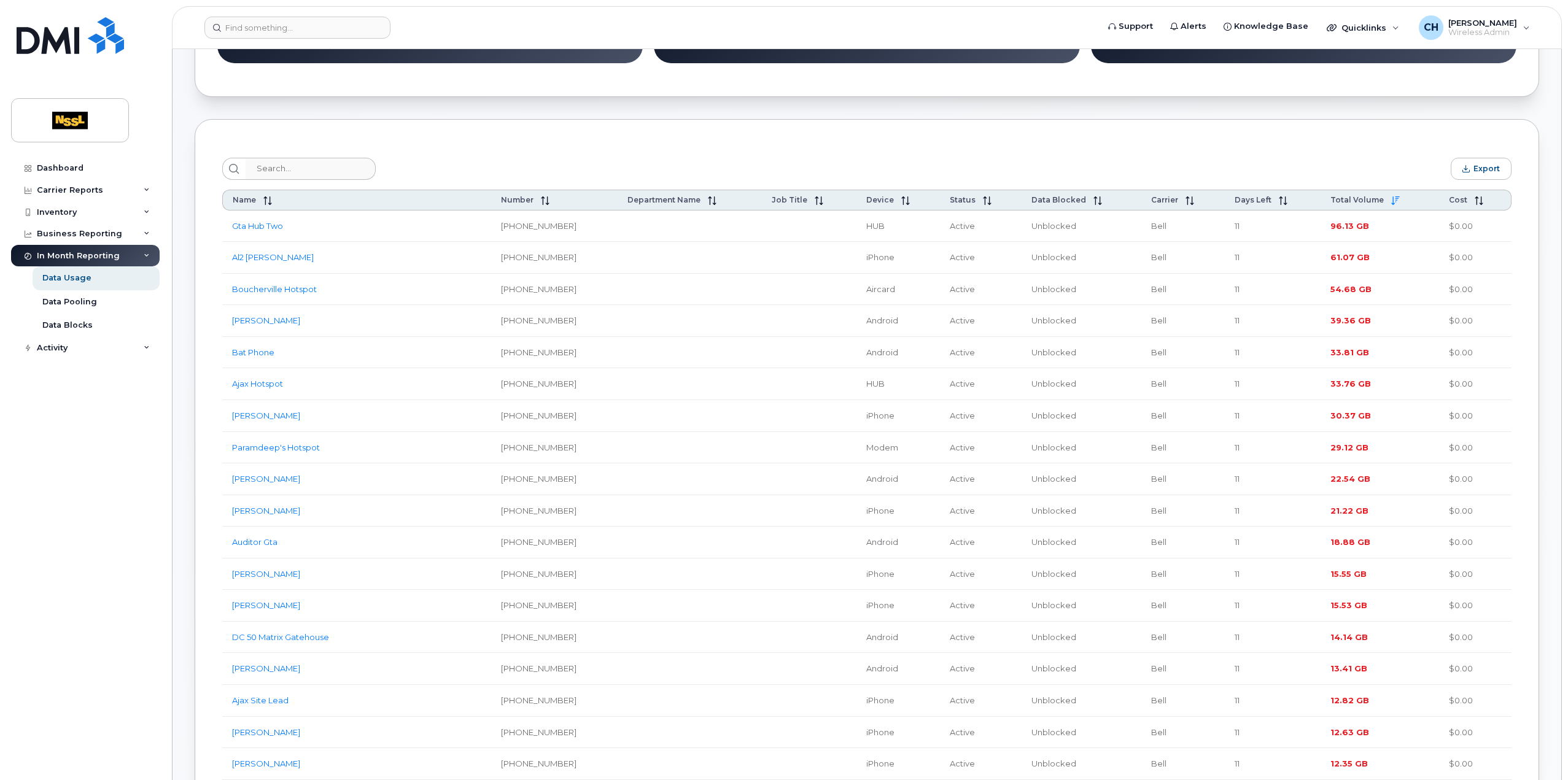
scroll to position [429, 0]
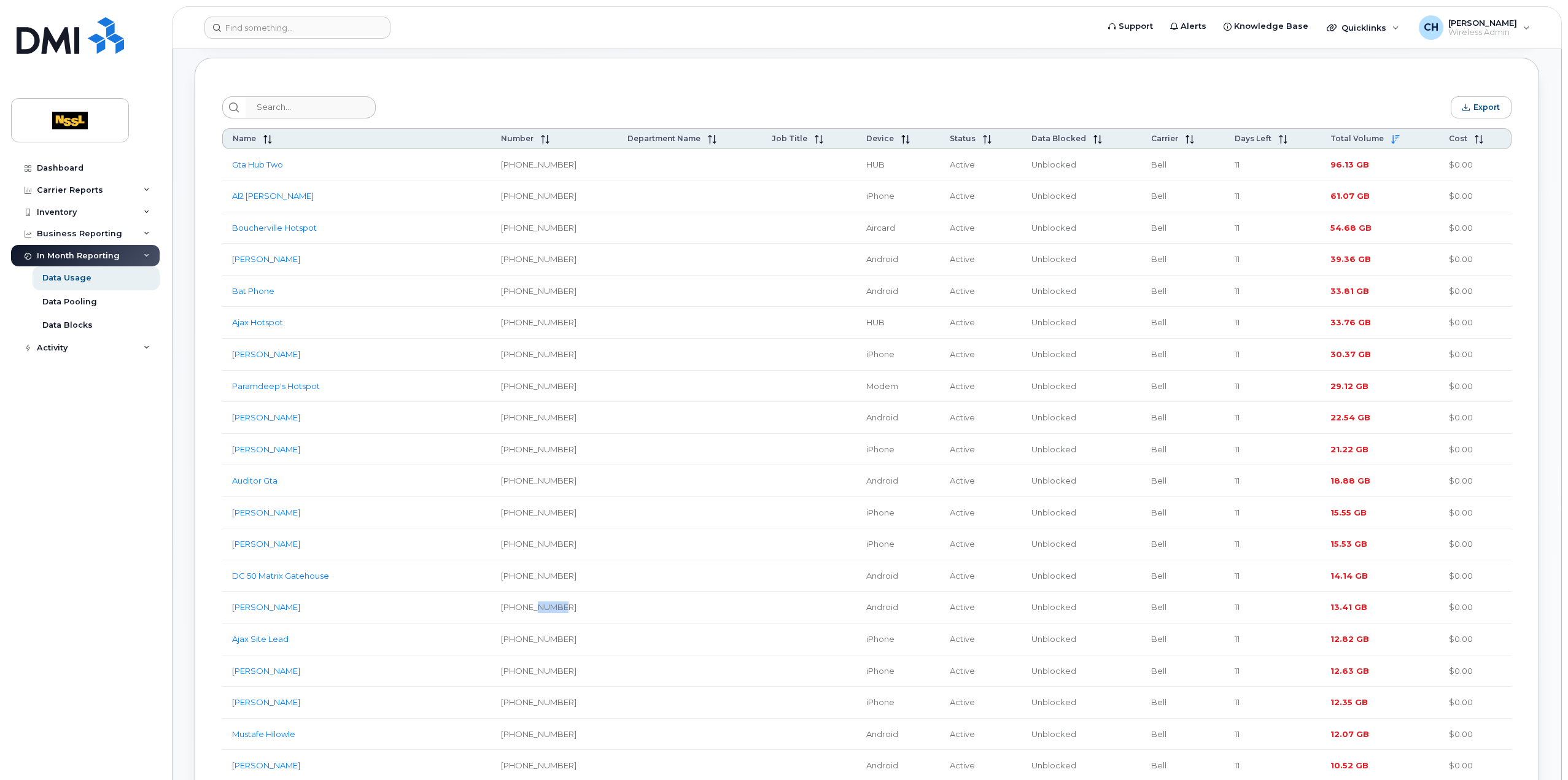
drag, startPoint x: 566, startPoint y: 604, endPoint x: 540, endPoint y: 607, distance: 26.2
click at [540, 607] on td "[PHONE_NUMBER]" at bounding box center [554, 608] width 126 height 32
click at [519, 607] on td "[PHONE_NUMBER]" at bounding box center [554, 608] width 126 height 32
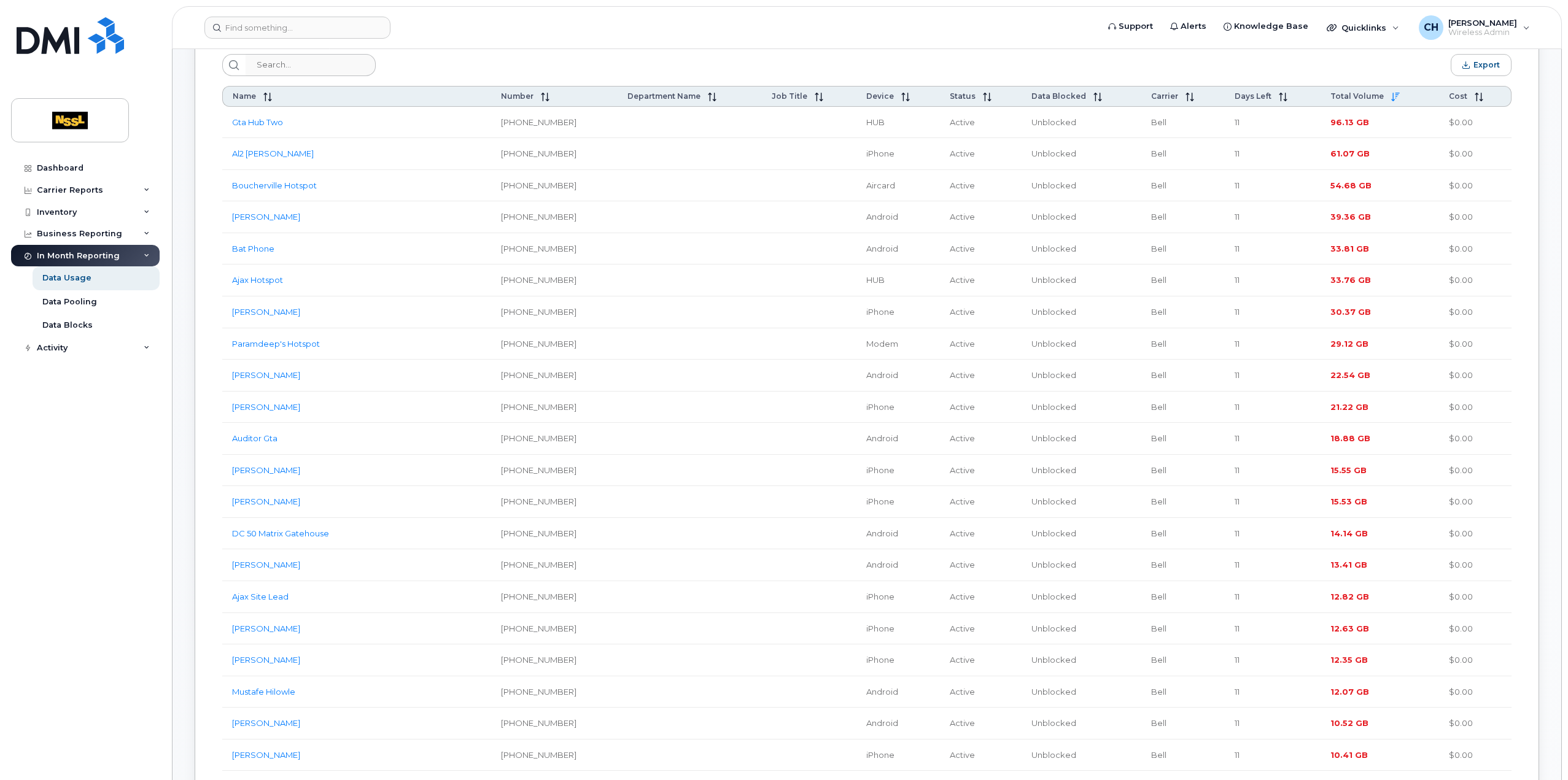
scroll to position [491, 0]
